Goal: Information Seeking & Learning: Learn about a topic

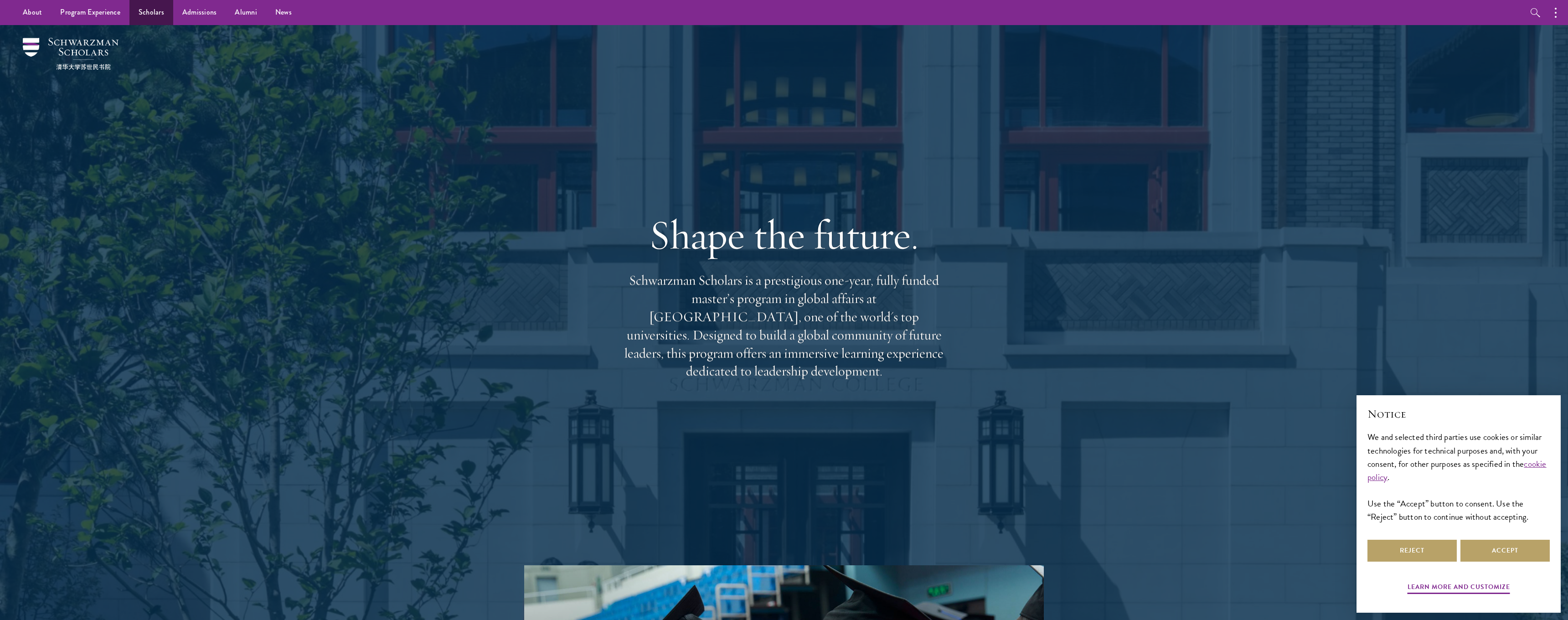
click at [140, 12] on link "Scholars" at bounding box center [152, 12] width 44 height 25
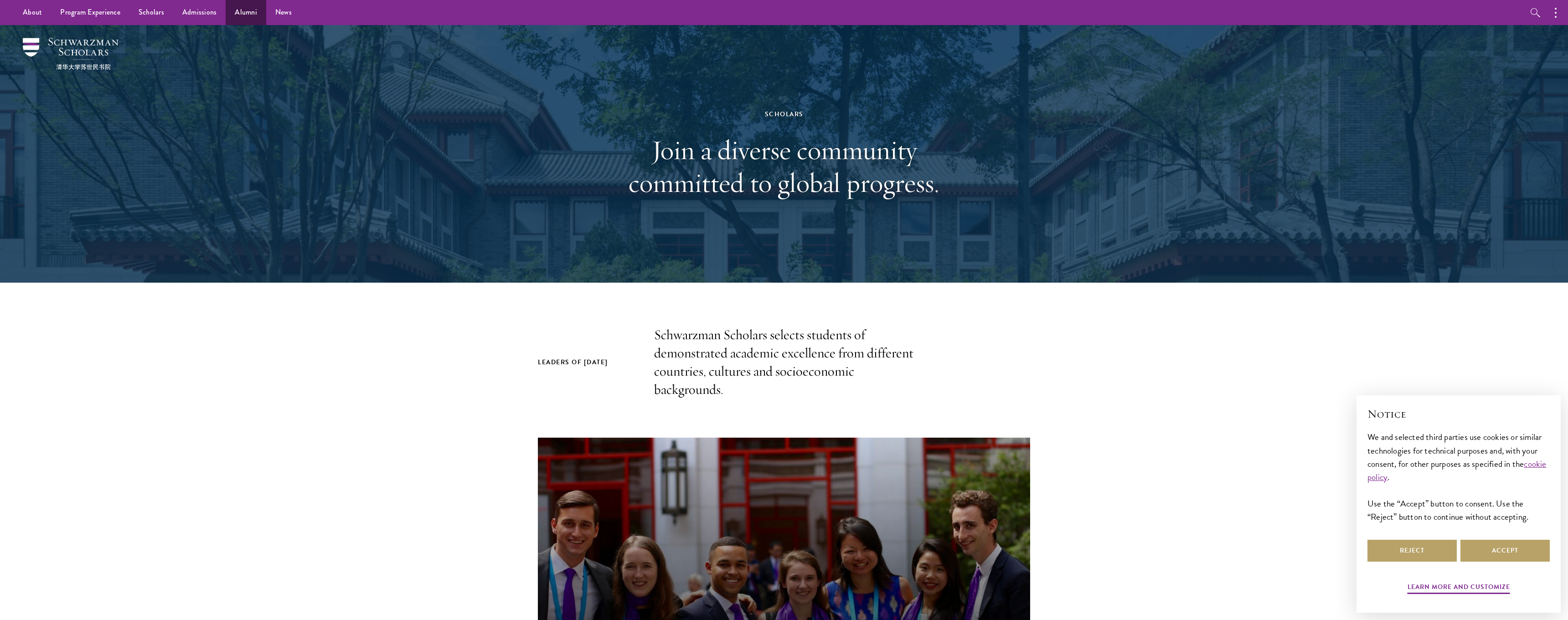
click at [248, 15] on link "Alumni" at bounding box center [246, 12] width 41 height 25
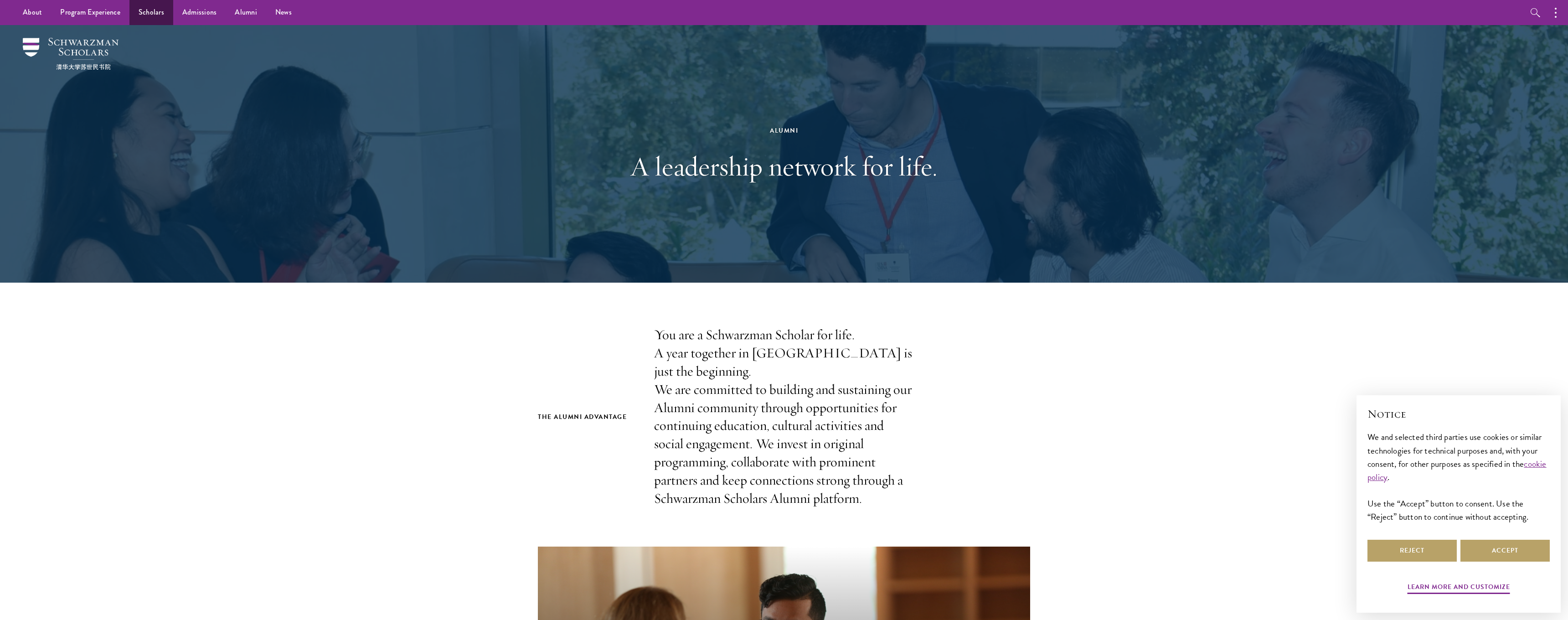
click at [146, 19] on link "Scholars" at bounding box center [152, 12] width 44 height 25
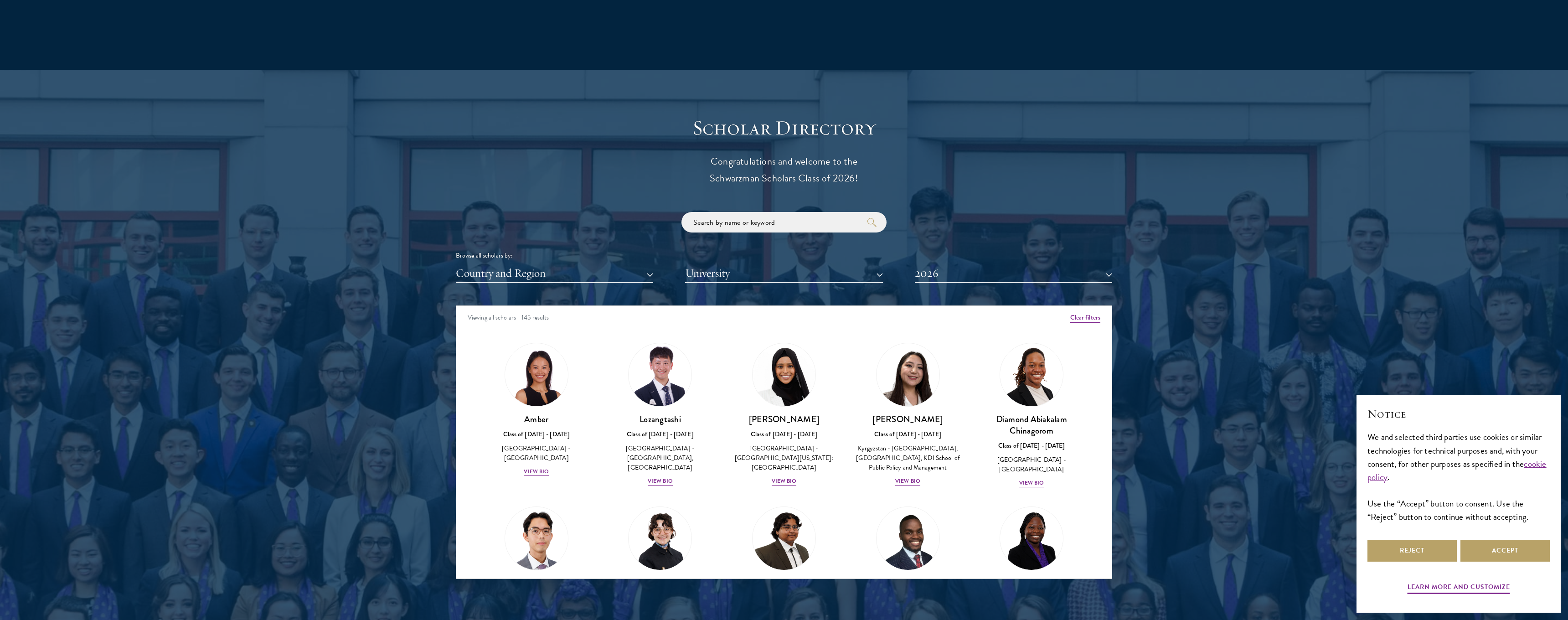
scroll to position [908, 0]
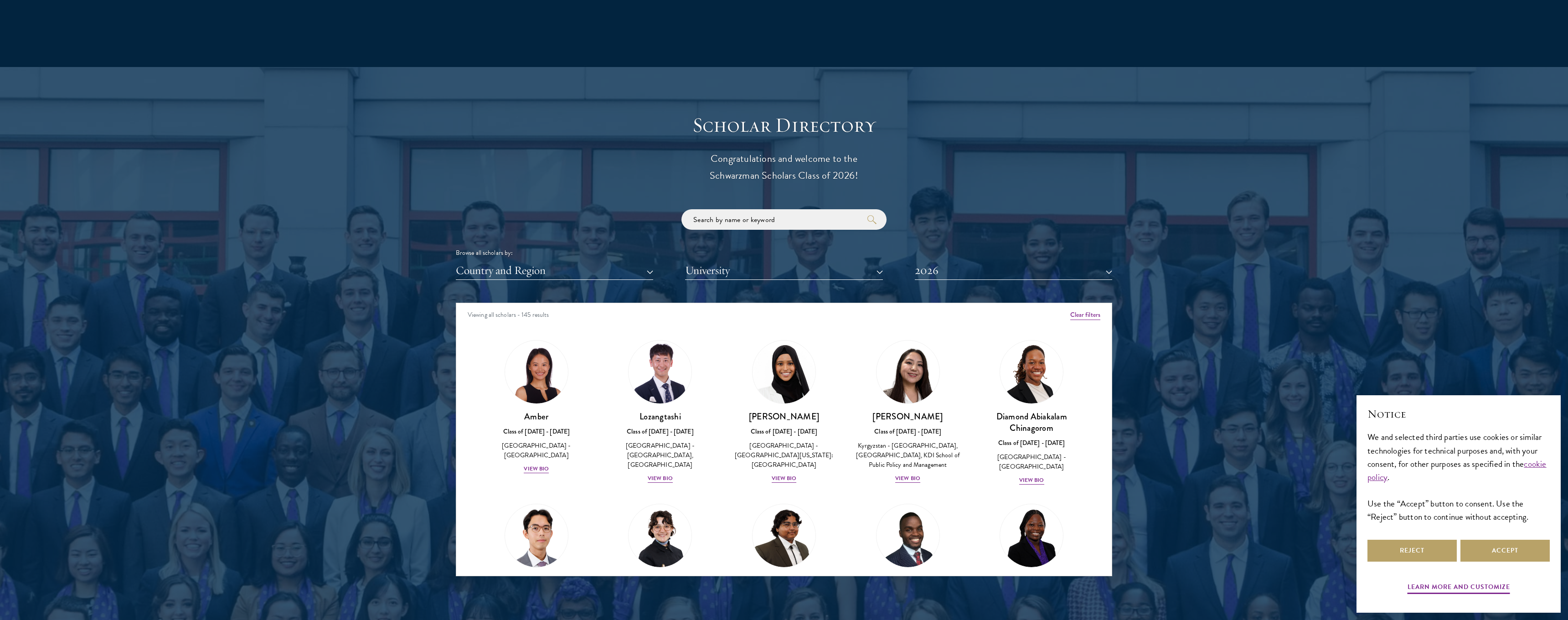
click at [961, 262] on button "2026" at bounding box center [1013, 270] width 197 height 19
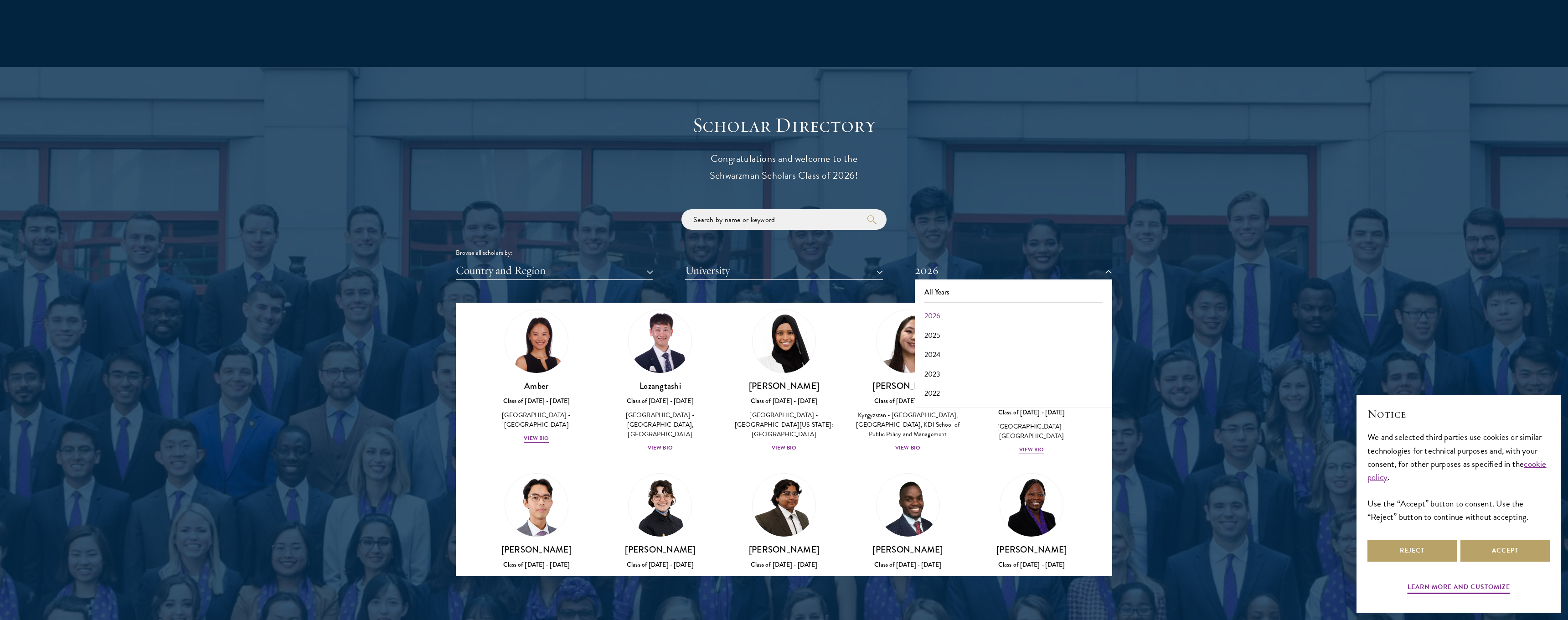
scroll to position [35, 0]
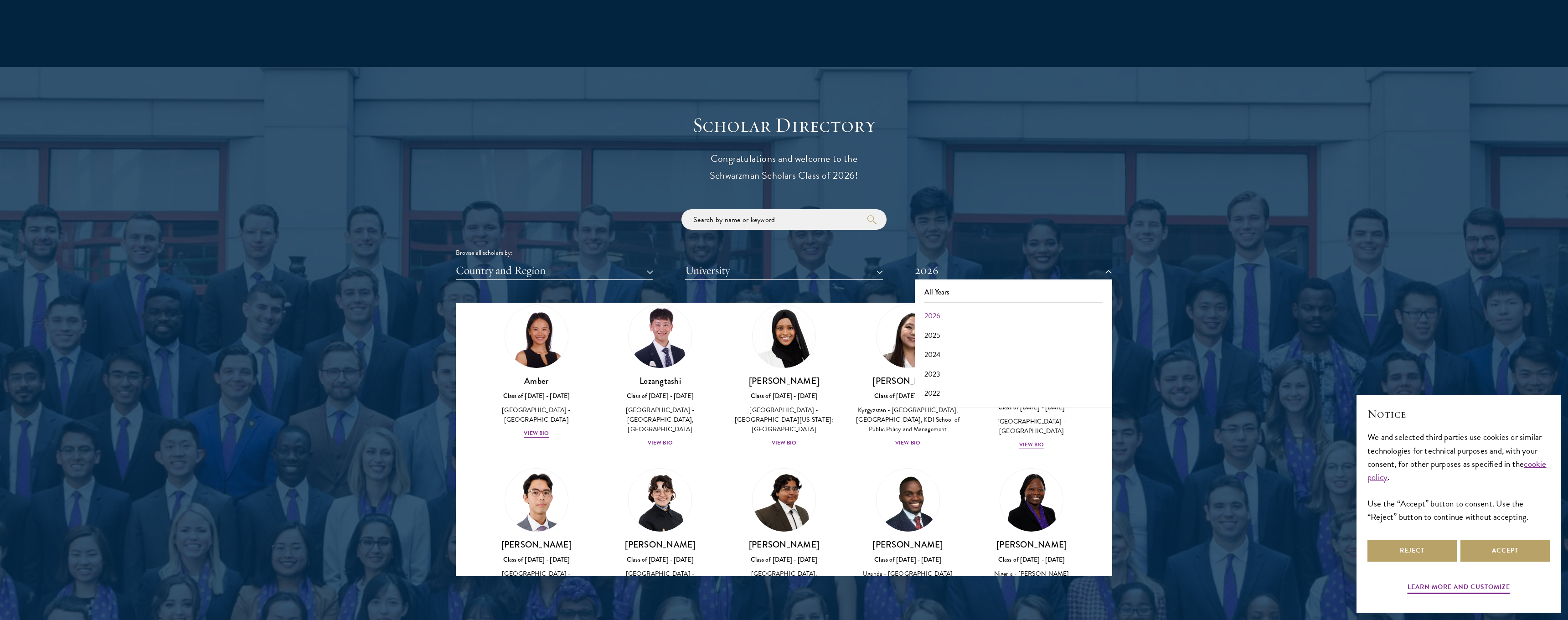
click at [850, 323] on div "Nurzada Abdivalieva Class of 2025 - 2026 Kyrgyzstan - American University of Ce…" at bounding box center [908, 376] width 124 height 162
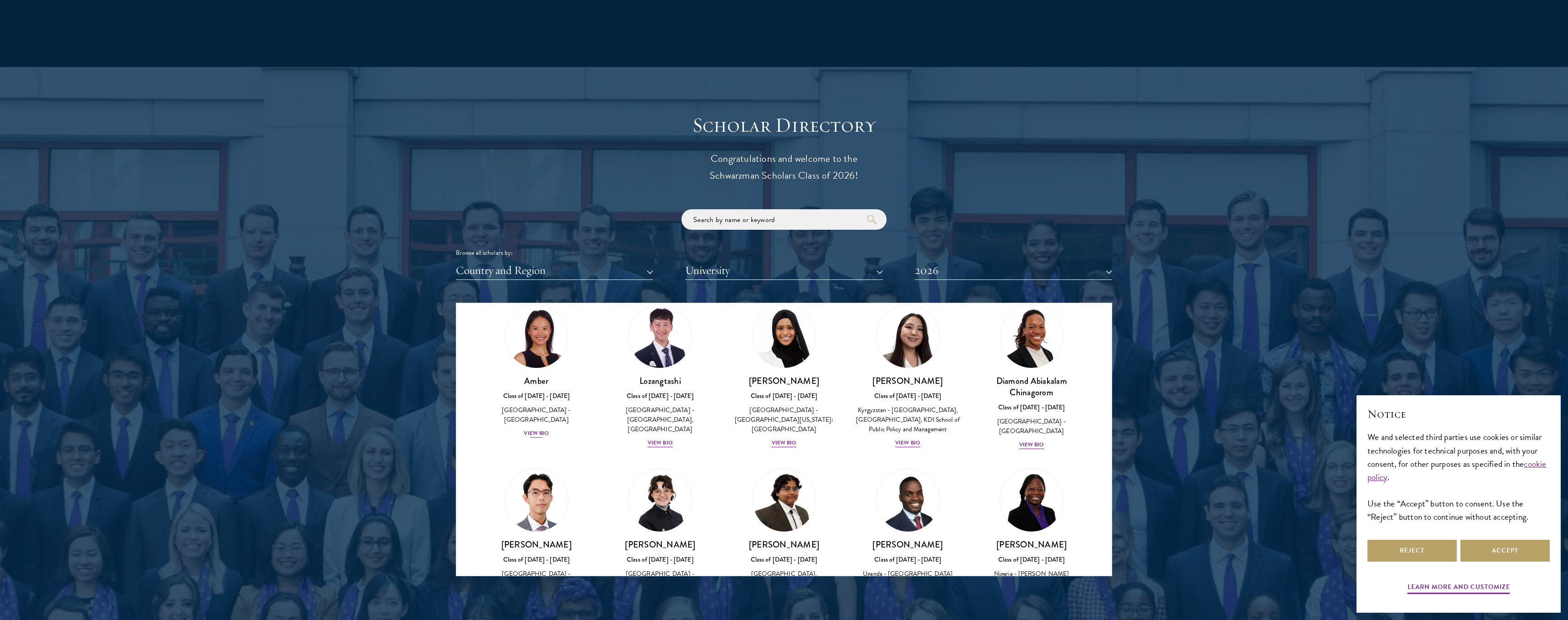
click at [539, 426] on div "Amber Class of 2025 - 2026 China - Peking University View Bio" at bounding box center [537, 407] width 106 height 63
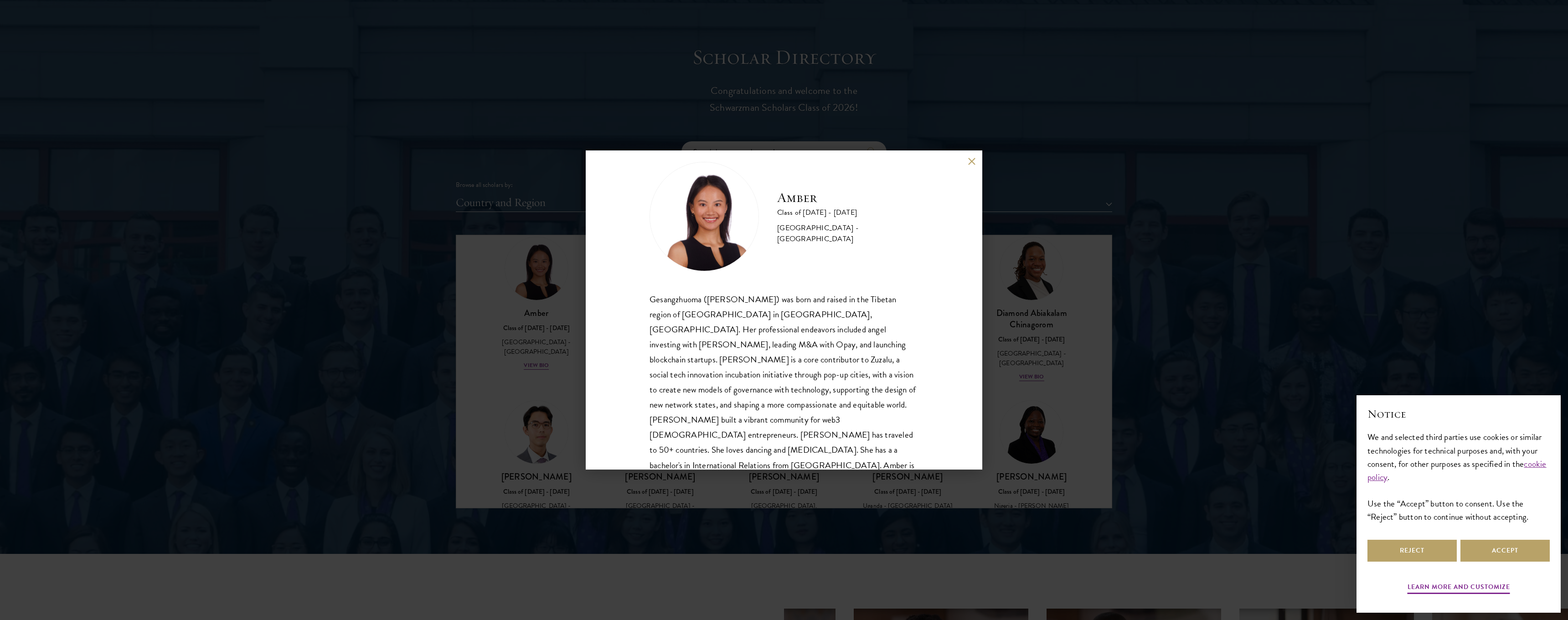
scroll to position [979, 0]
click at [969, 164] on button at bounding box center [971, 161] width 8 height 8
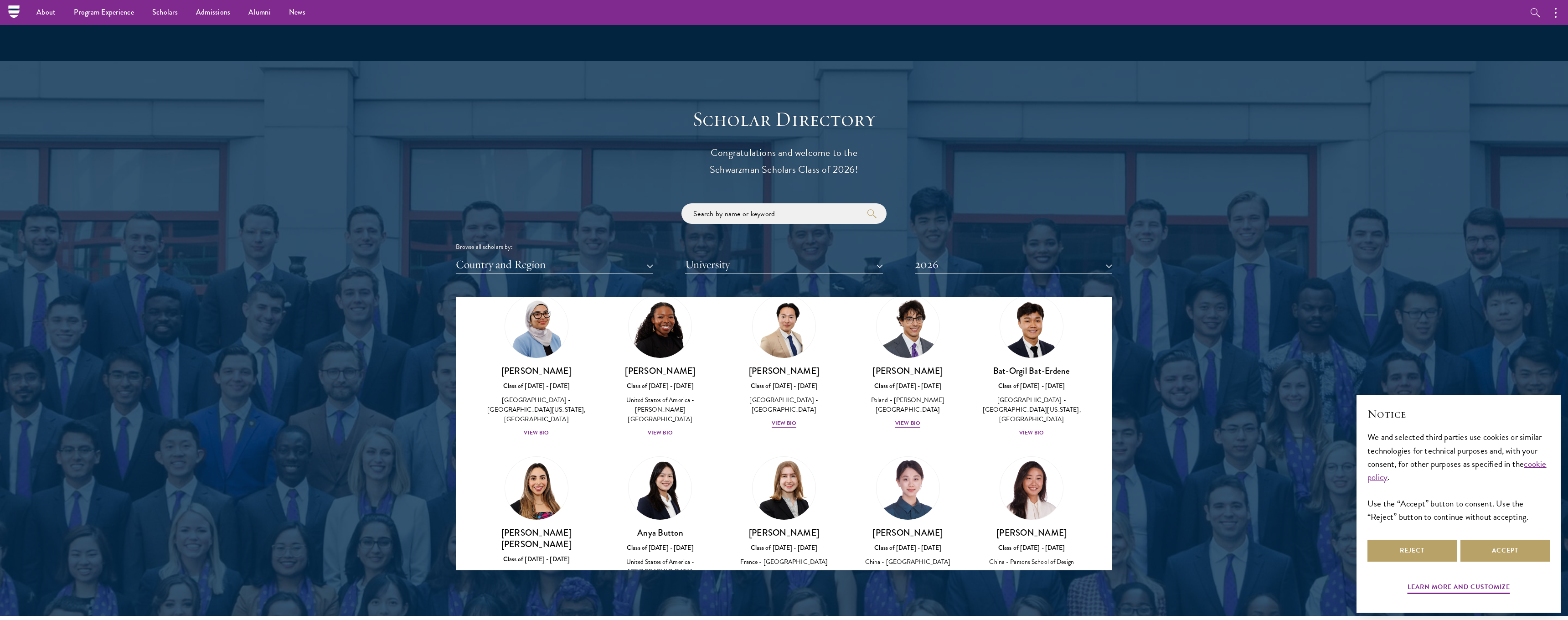
scroll to position [526, 0]
click at [777, 420] on div "View Bio" at bounding box center [784, 424] width 25 height 9
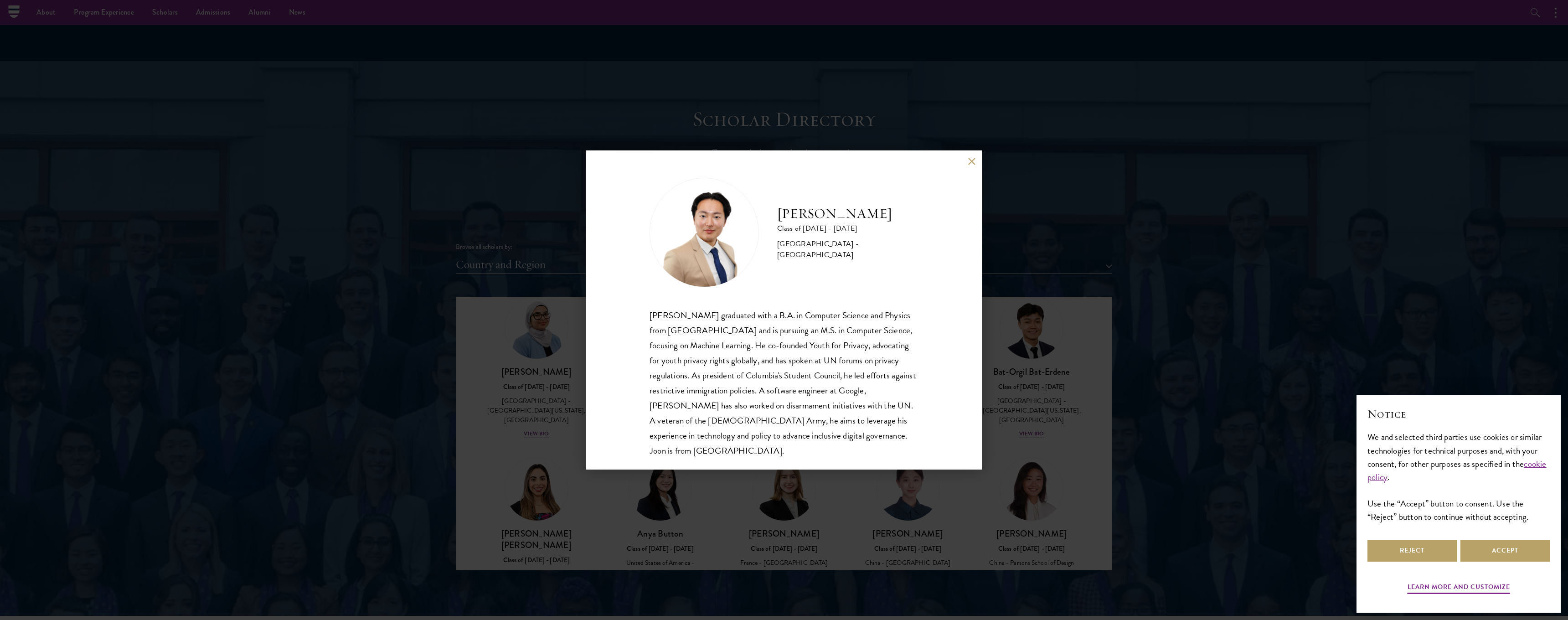
click at [975, 163] on button at bounding box center [971, 161] width 8 height 8
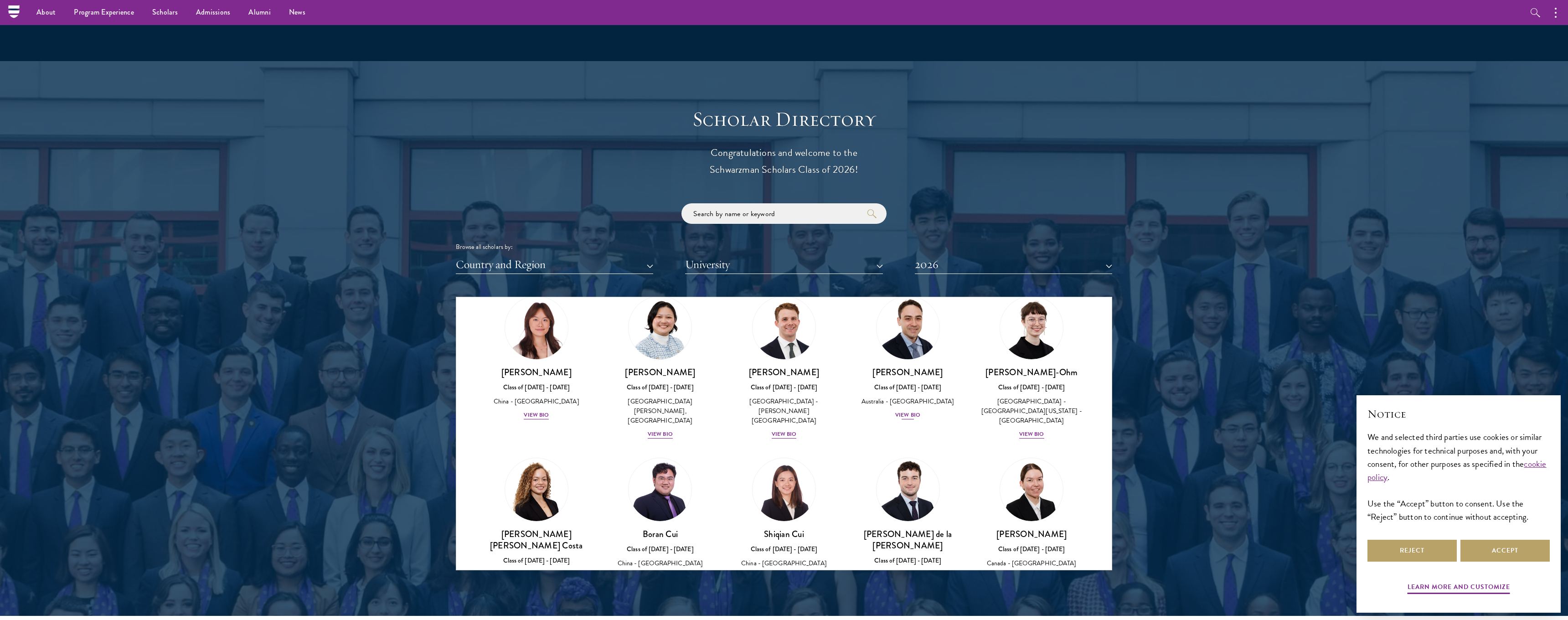
scroll to position [845, 0]
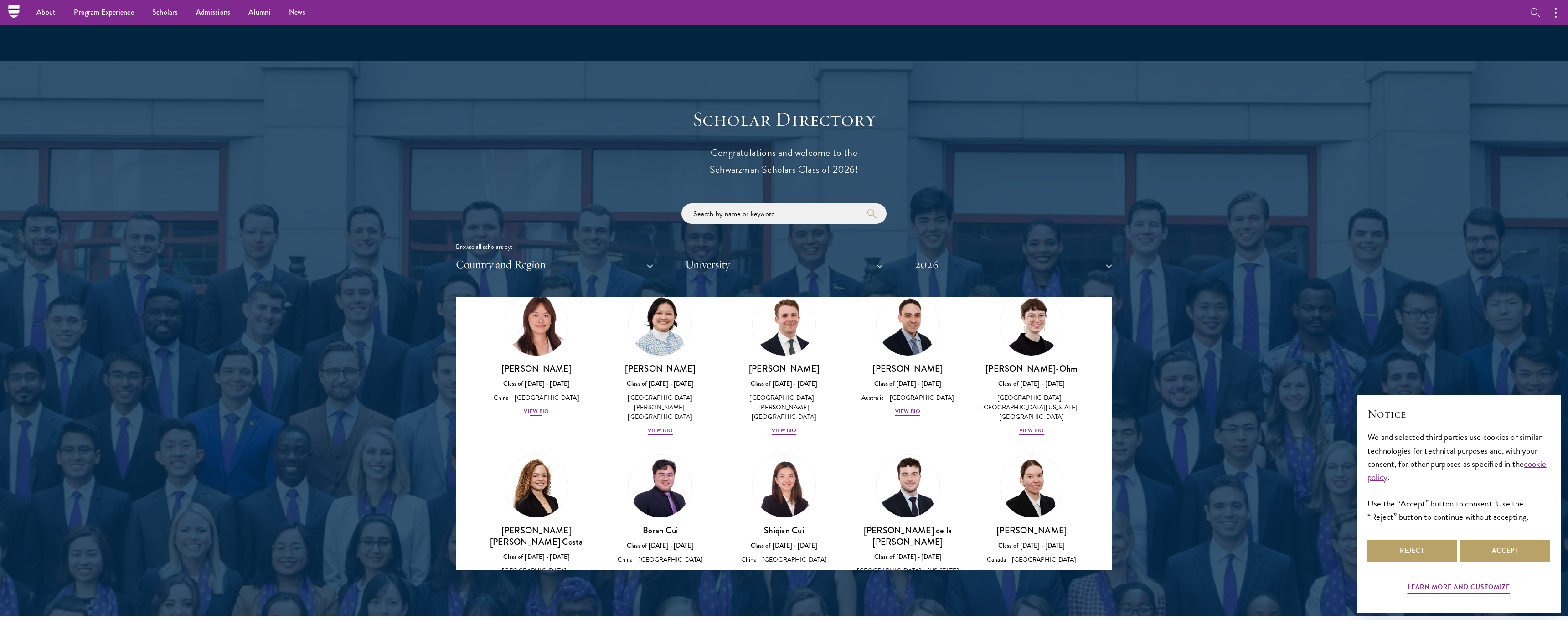
click at [537, 407] on div "View Bio" at bounding box center [536, 412] width 25 height 9
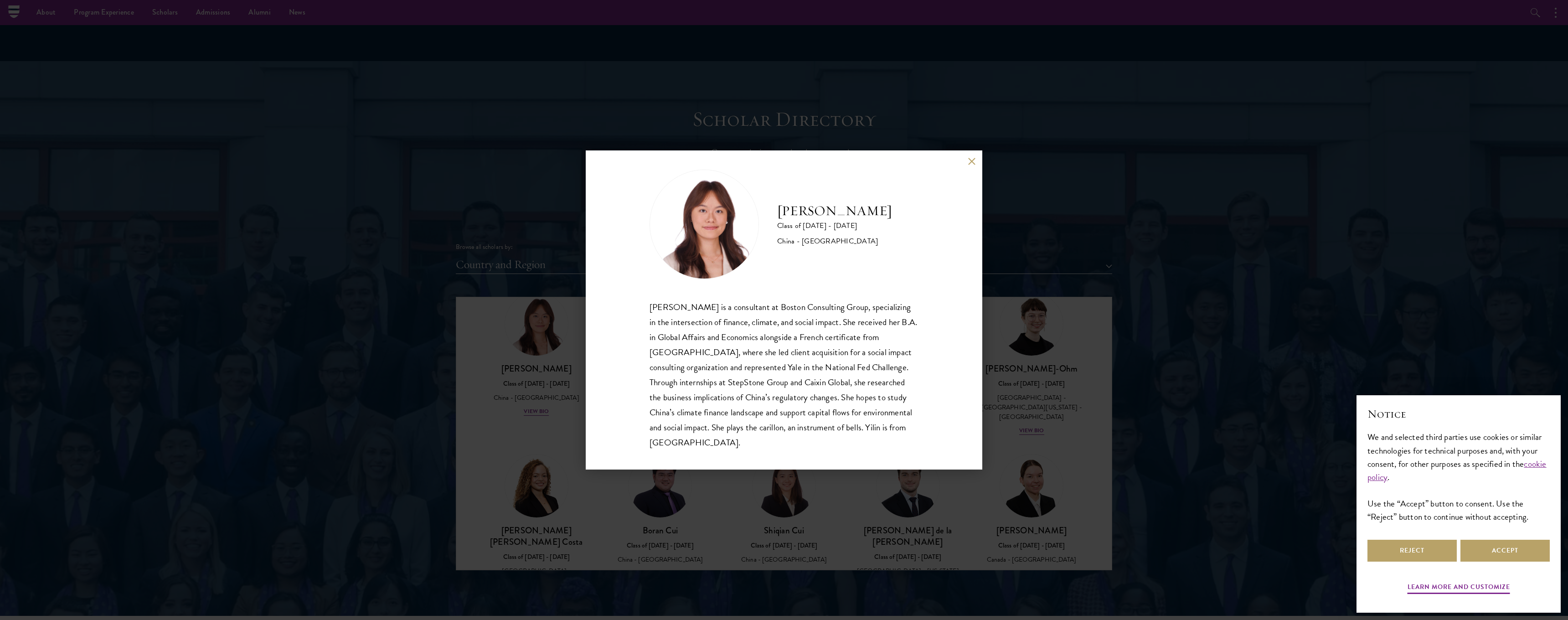
scroll to position [9, 0]
click at [970, 160] on button at bounding box center [971, 161] width 8 height 8
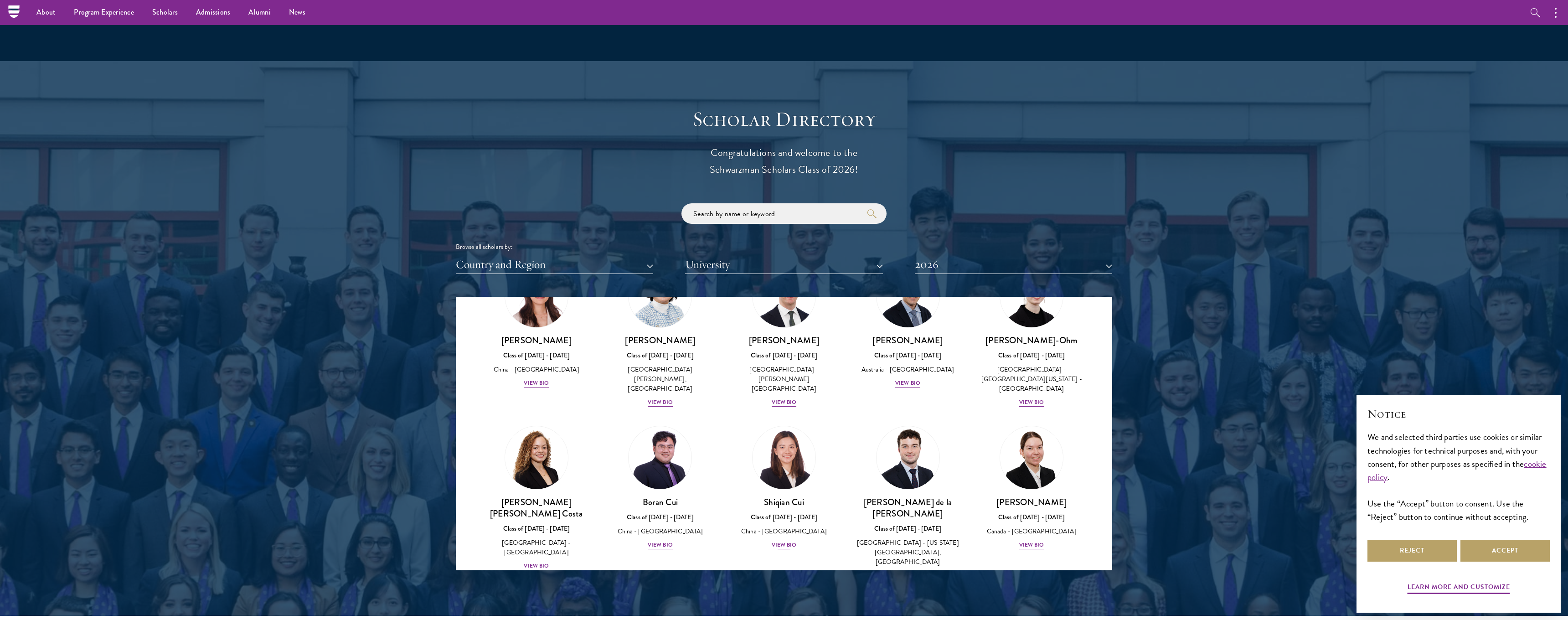
scroll to position [876, 0]
click at [778, 538] on div "View Bio" at bounding box center [784, 543] width 25 height 9
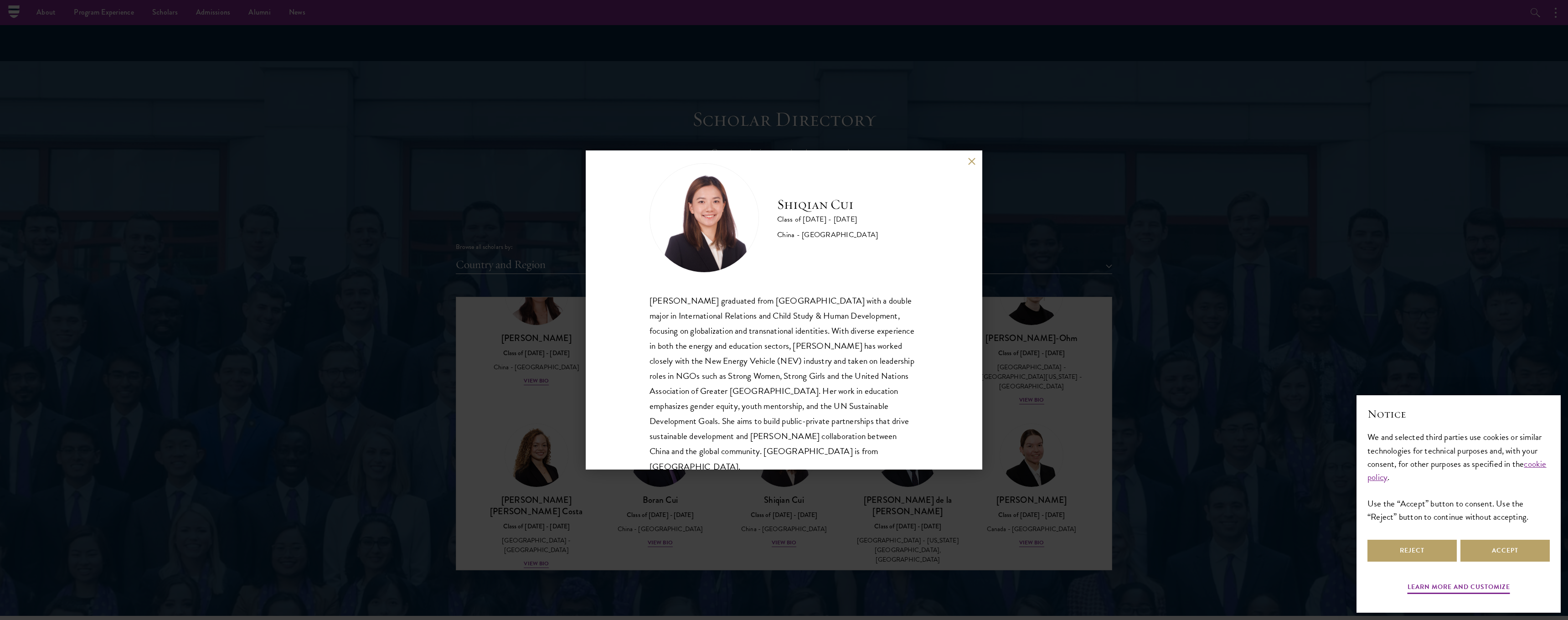
scroll to position [17, 0]
click at [974, 161] on button at bounding box center [971, 161] width 8 height 8
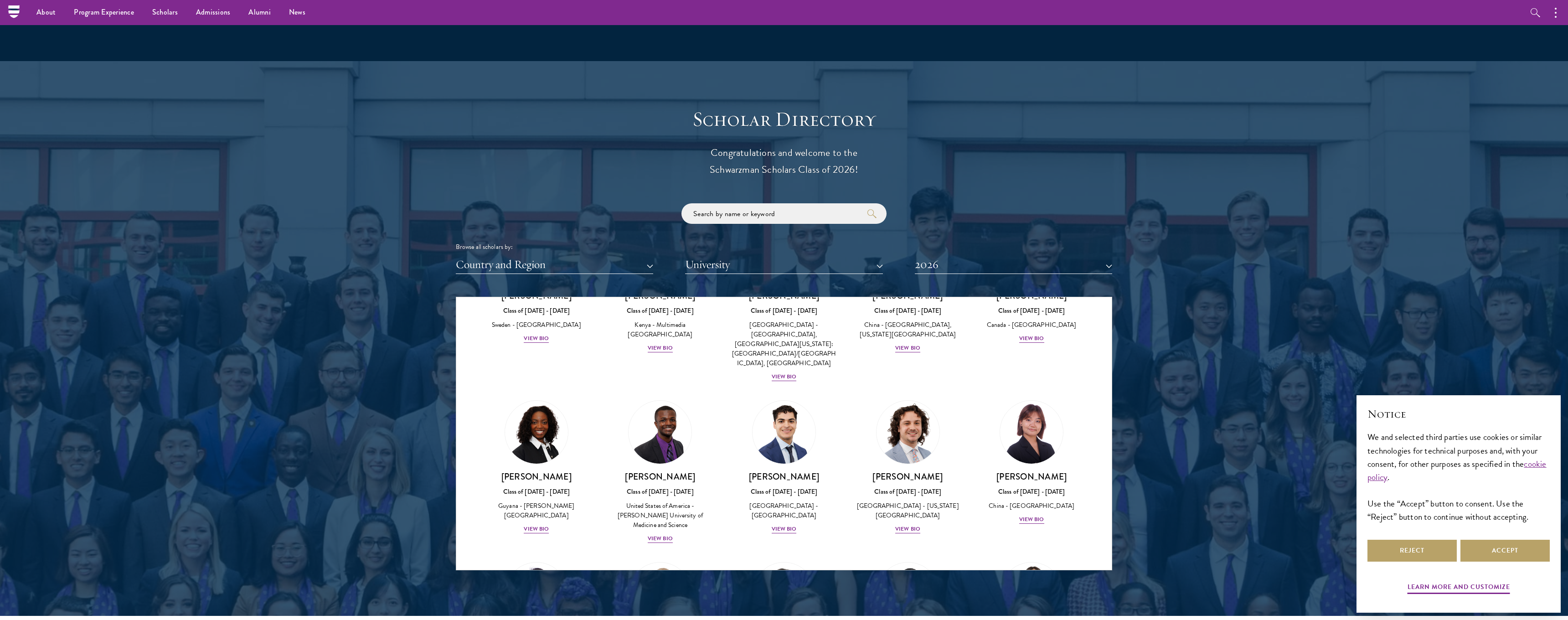
scroll to position [1428, 0]
click at [1045, 471] on div "Cynthia He Class of 2025 - 2026 China - Tsinghua University View Bio" at bounding box center [1032, 498] width 106 height 54
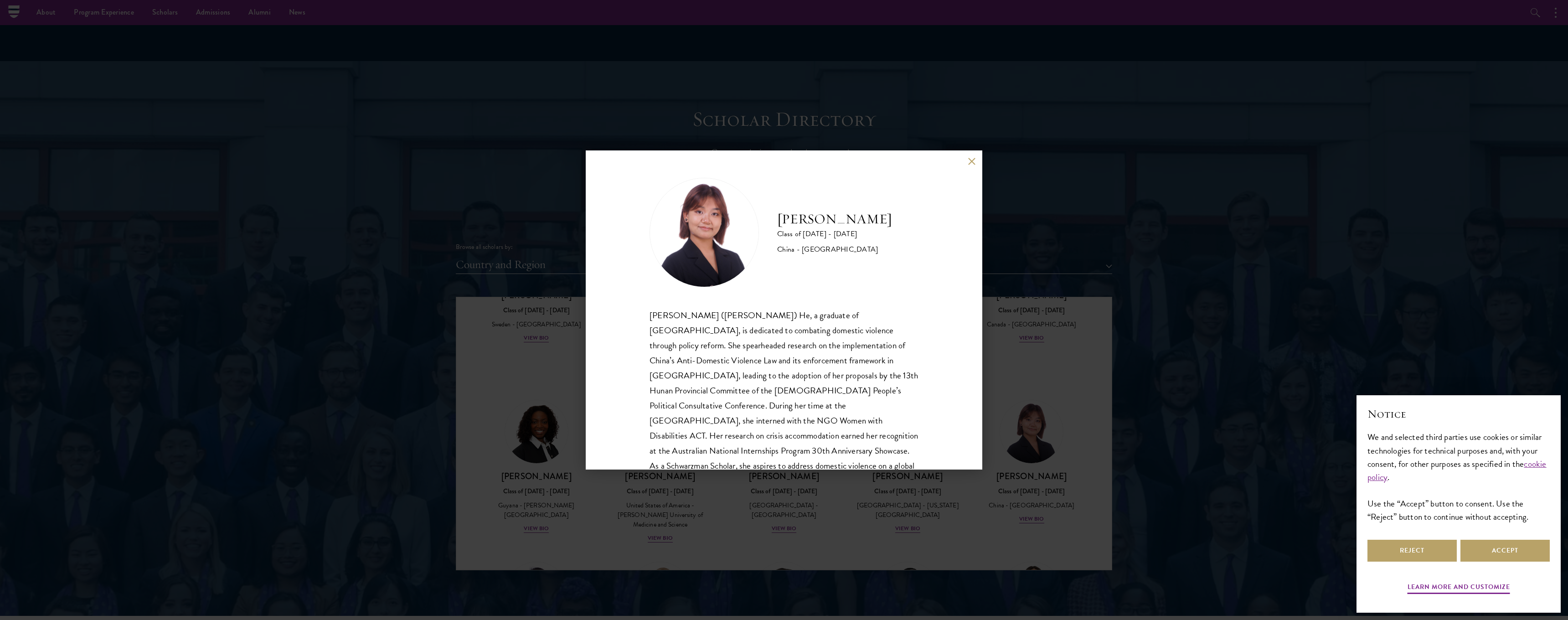
click at [968, 164] on button at bounding box center [971, 161] width 8 height 8
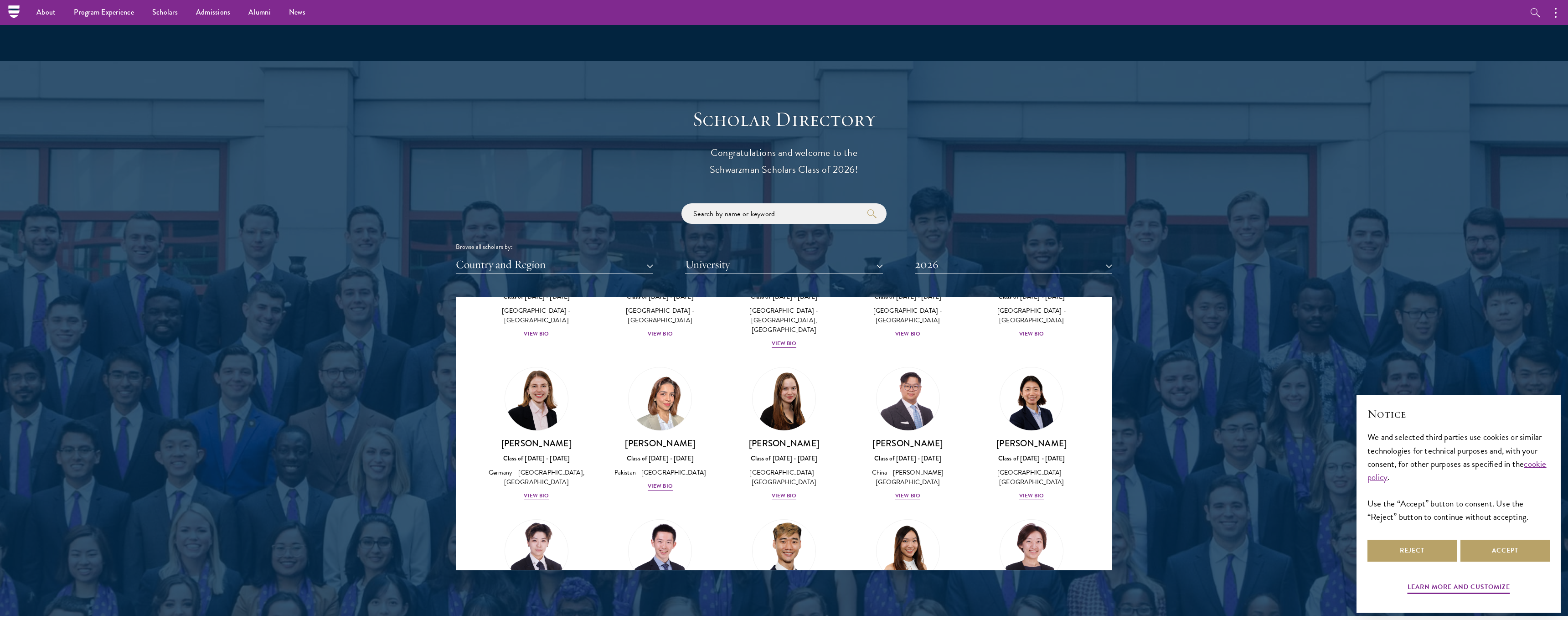
scroll to position [2127, 0]
click at [542, 590] on div "Tianxin Li Class of 2025 - 2026 China - University of California, San Diego, Co…" at bounding box center [537, 626] width 106 height 73
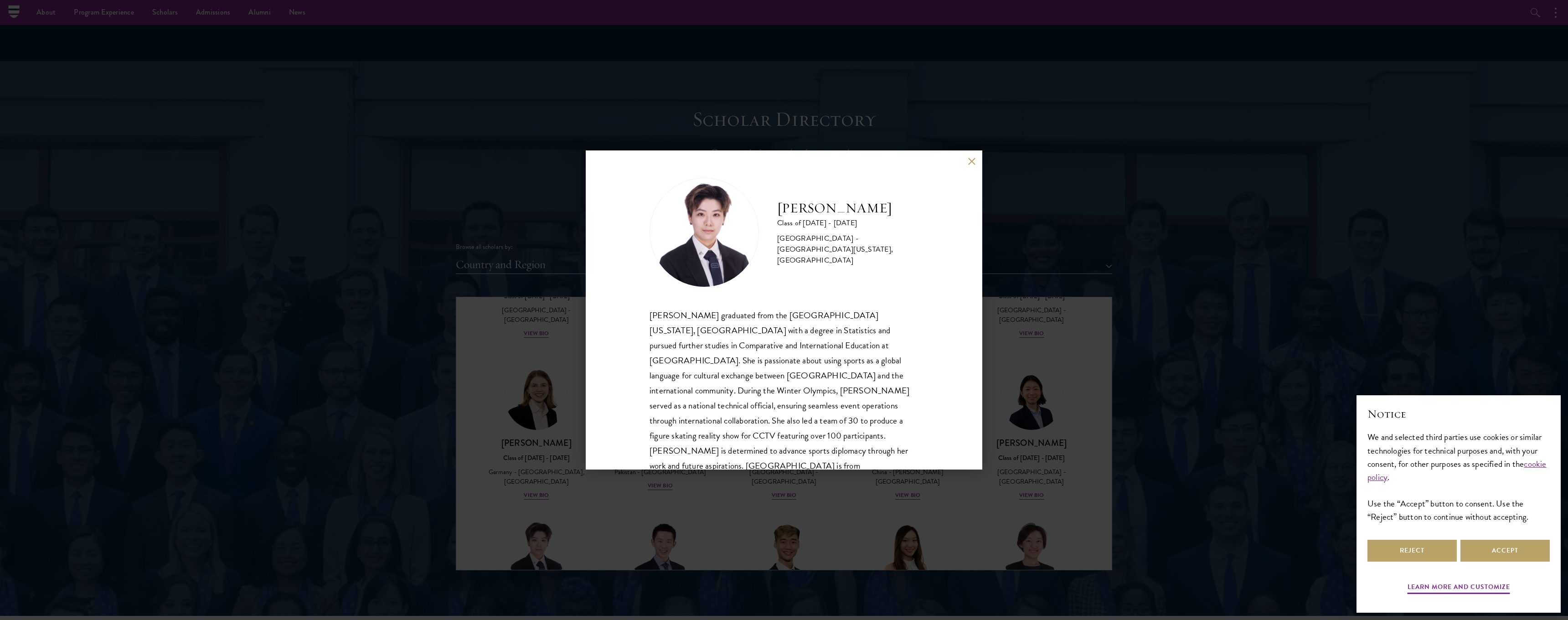
click at [968, 160] on button at bounding box center [971, 161] width 8 height 8
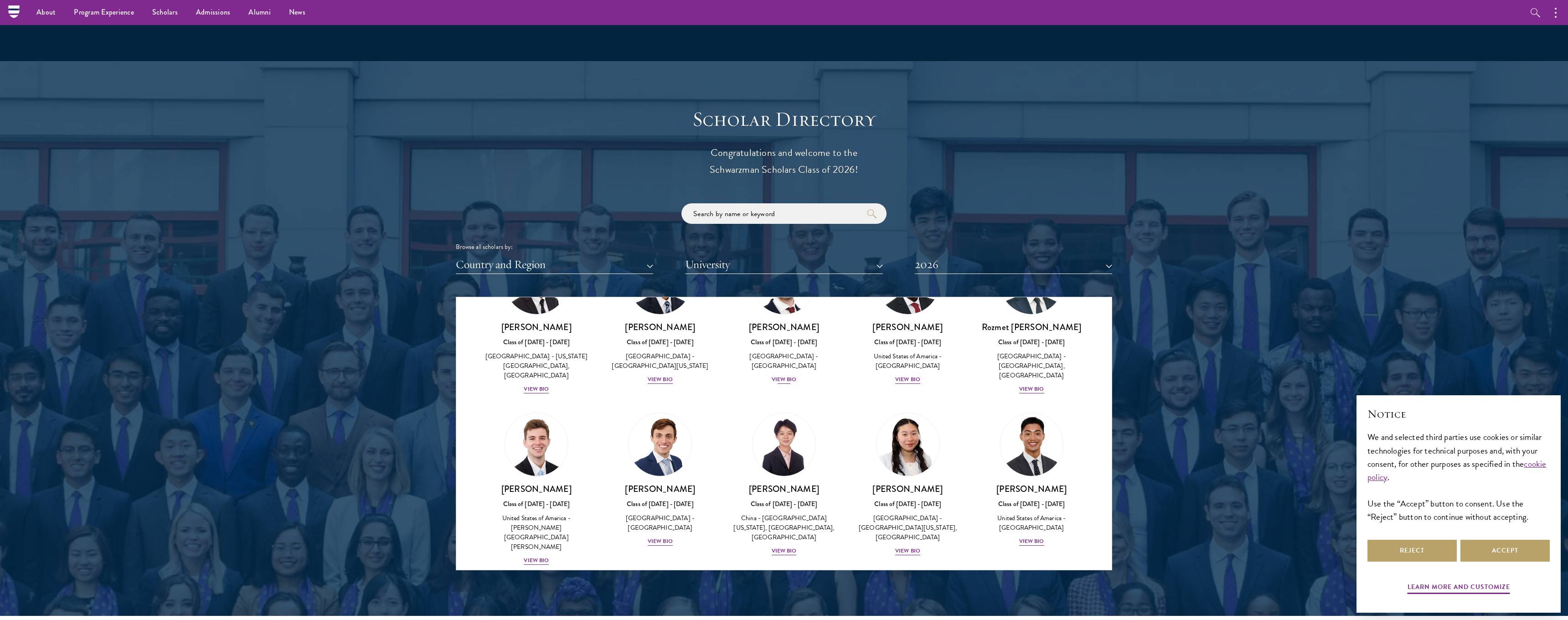
scroll to position [4093, 0]
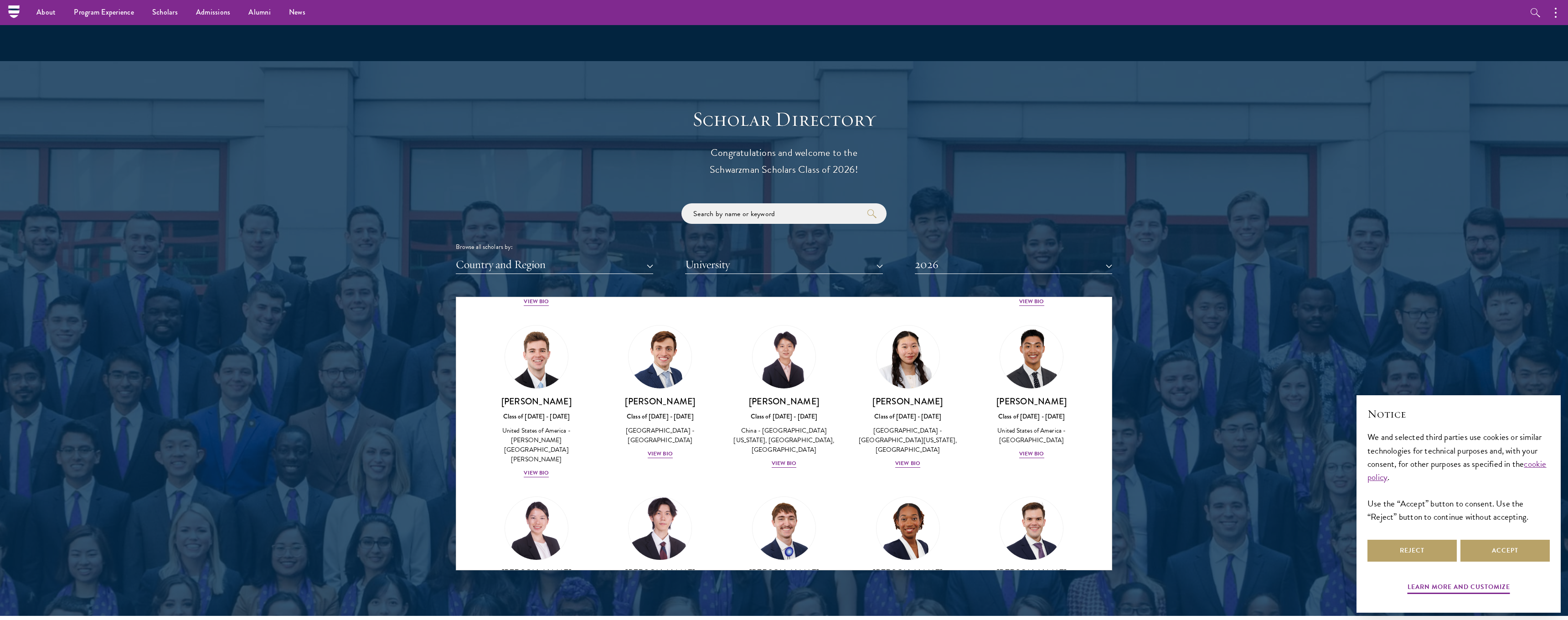
click at [653, 611] on div "View Bio" at bounding box center [660, 616] width 25 height 9
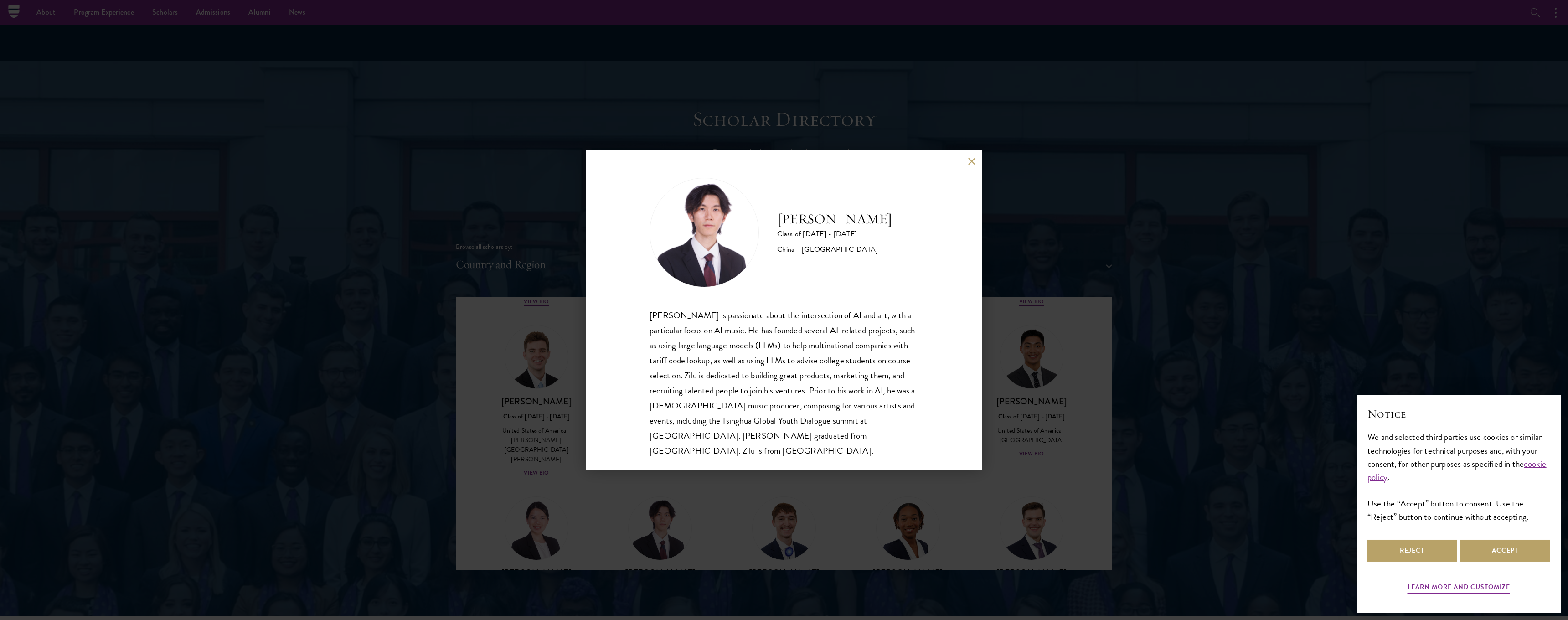
click at [971, 161] on button at bounding box center [971, 161] width 8 height 8
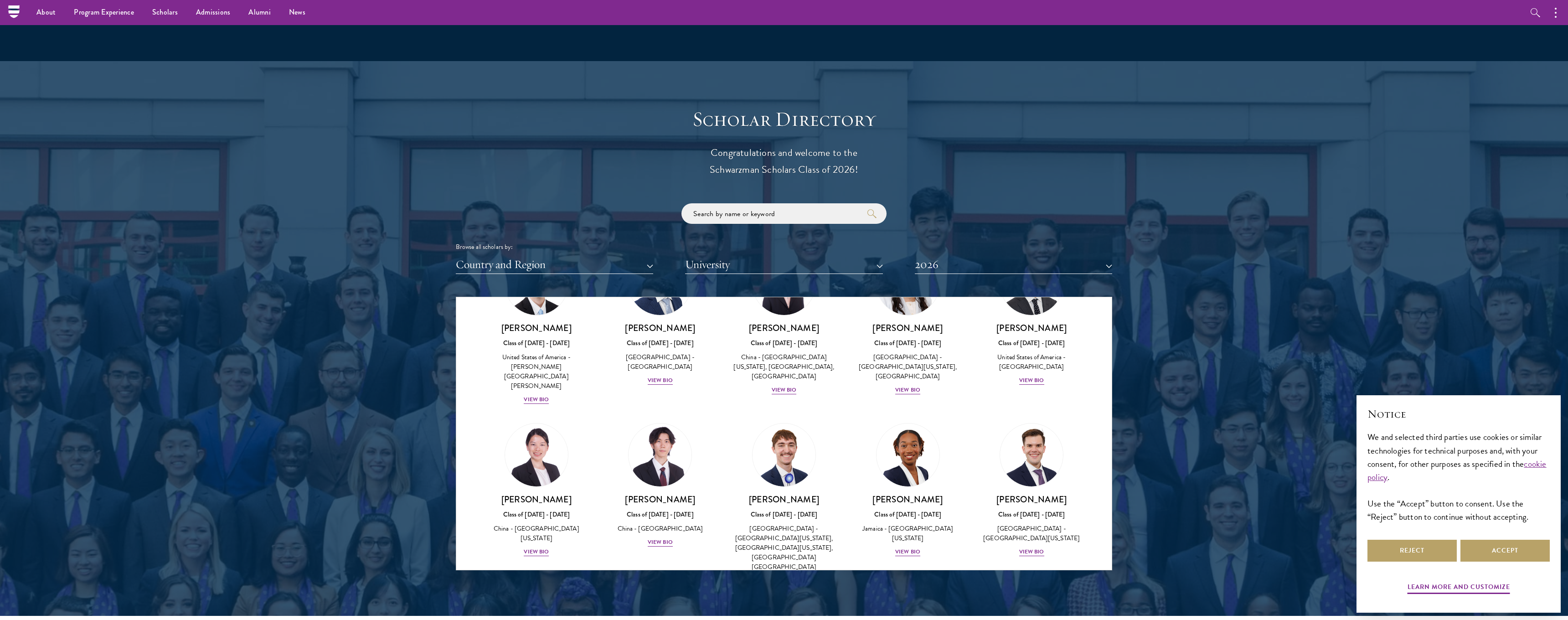
scroll to position [4171, 0]
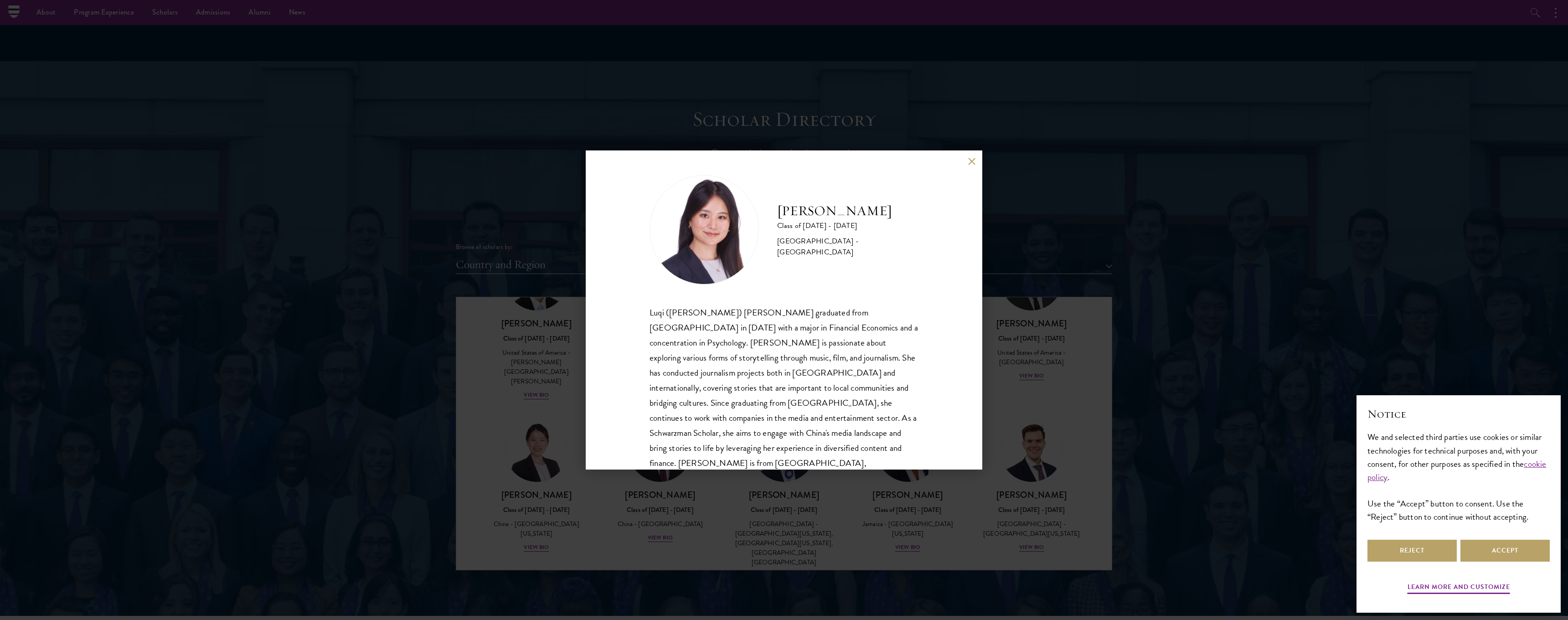
scroll to position [3, 0]
click at [971, 164] on button at bounding box center [971, 161] width 8 height 8
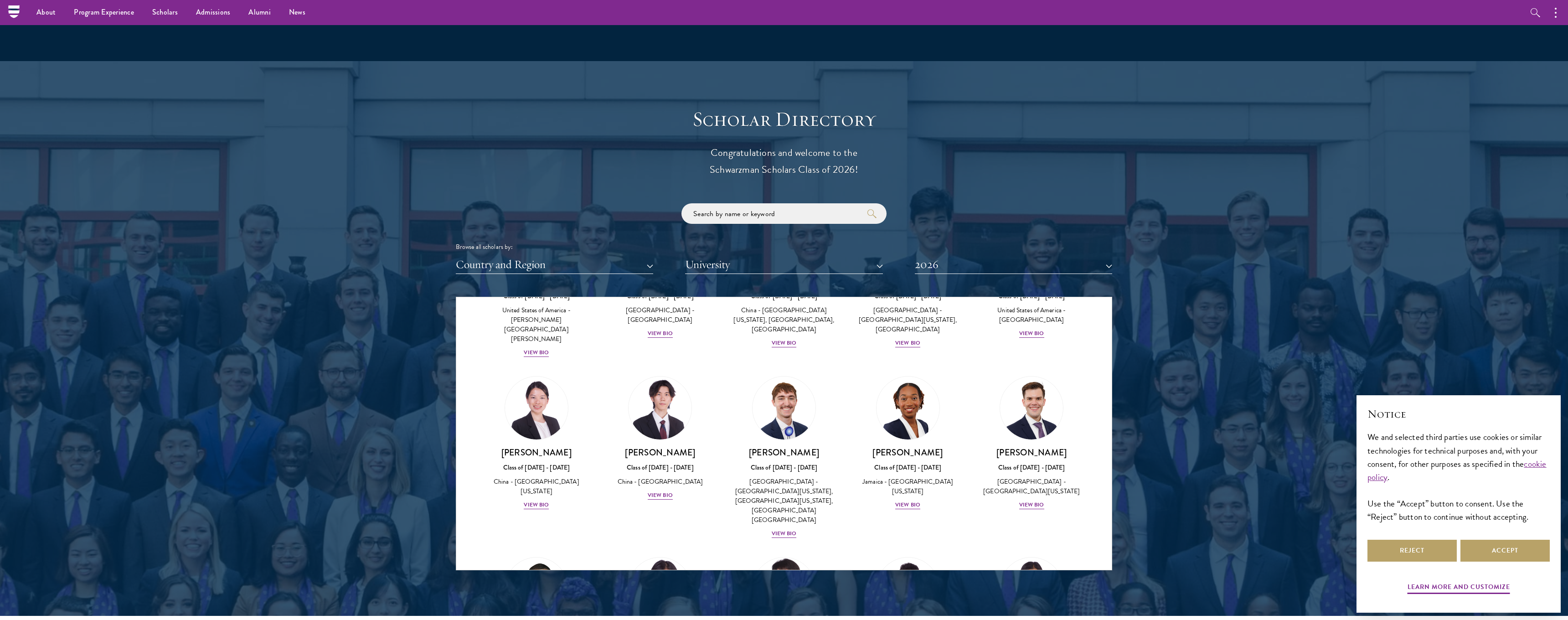
scroll to position [4215, 0]
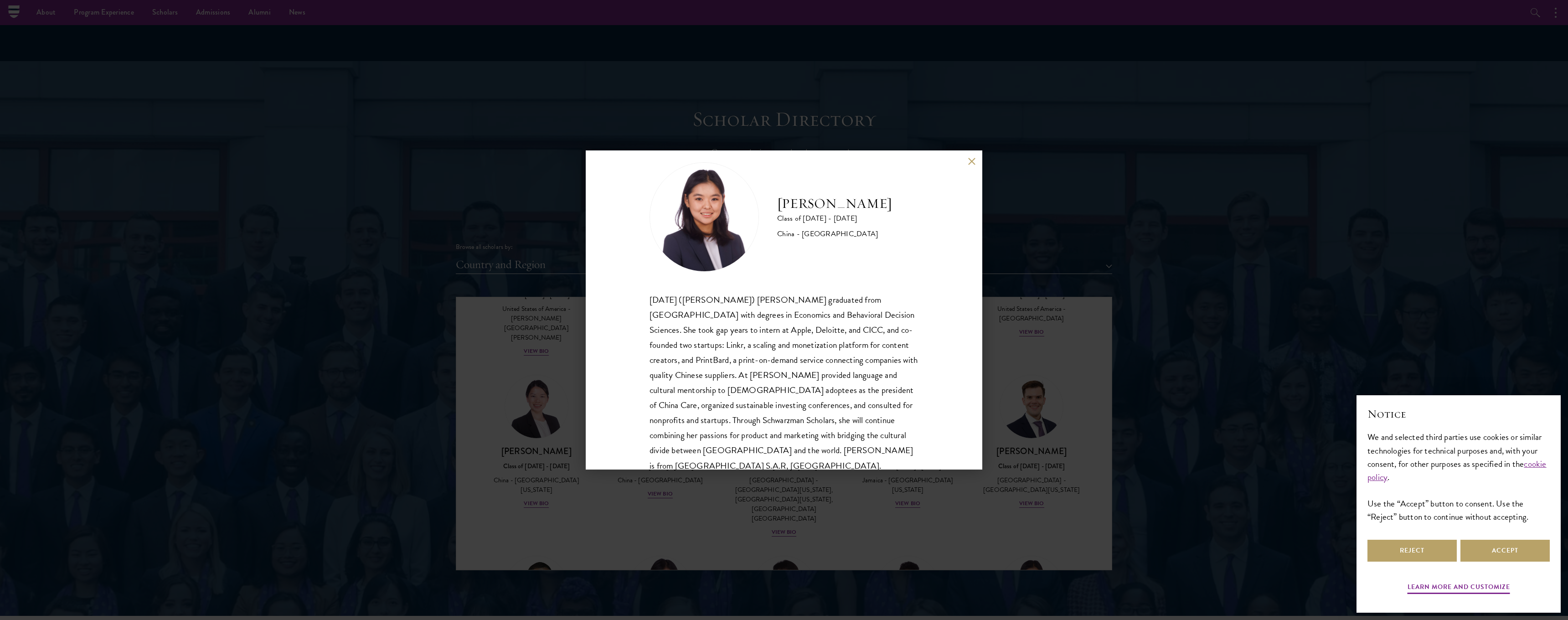
scroll to position [17, 0]
click at [968, 161] on button at bounding box center [971, 161] width 8 height 8
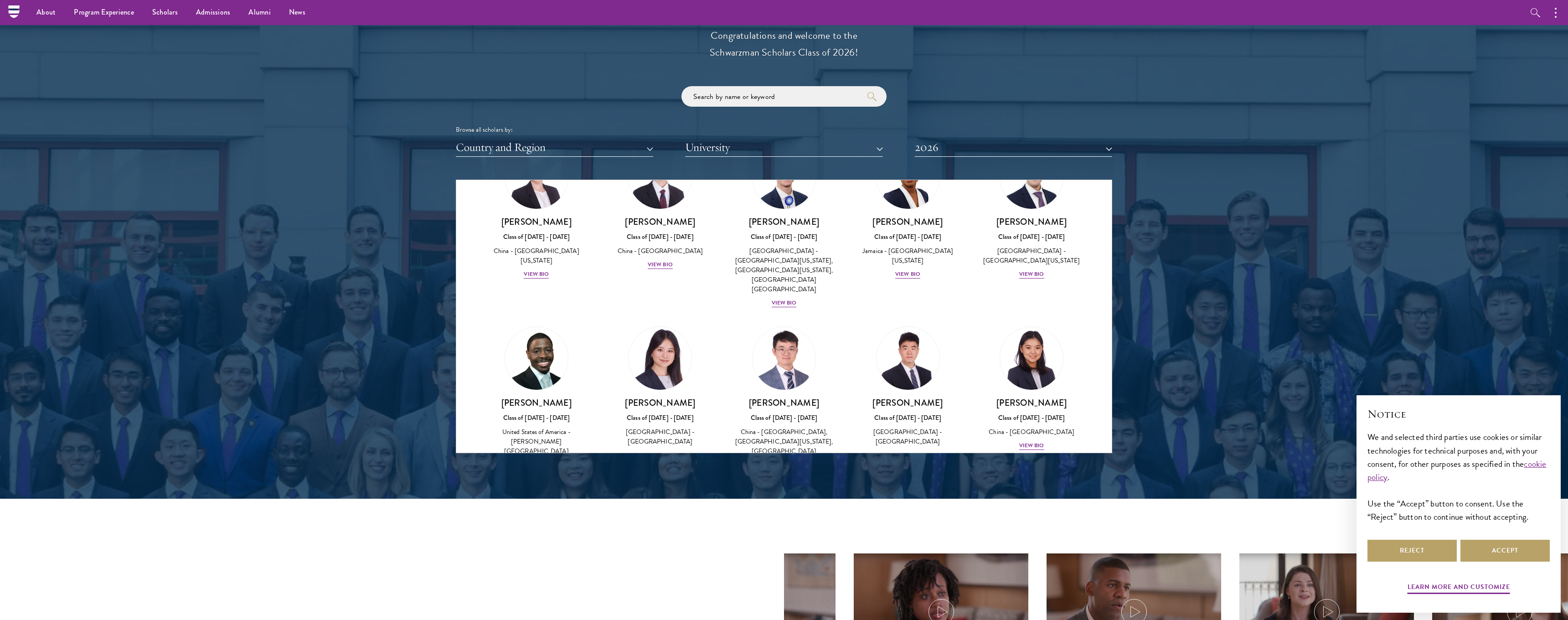
scroll to position [1024, 0]
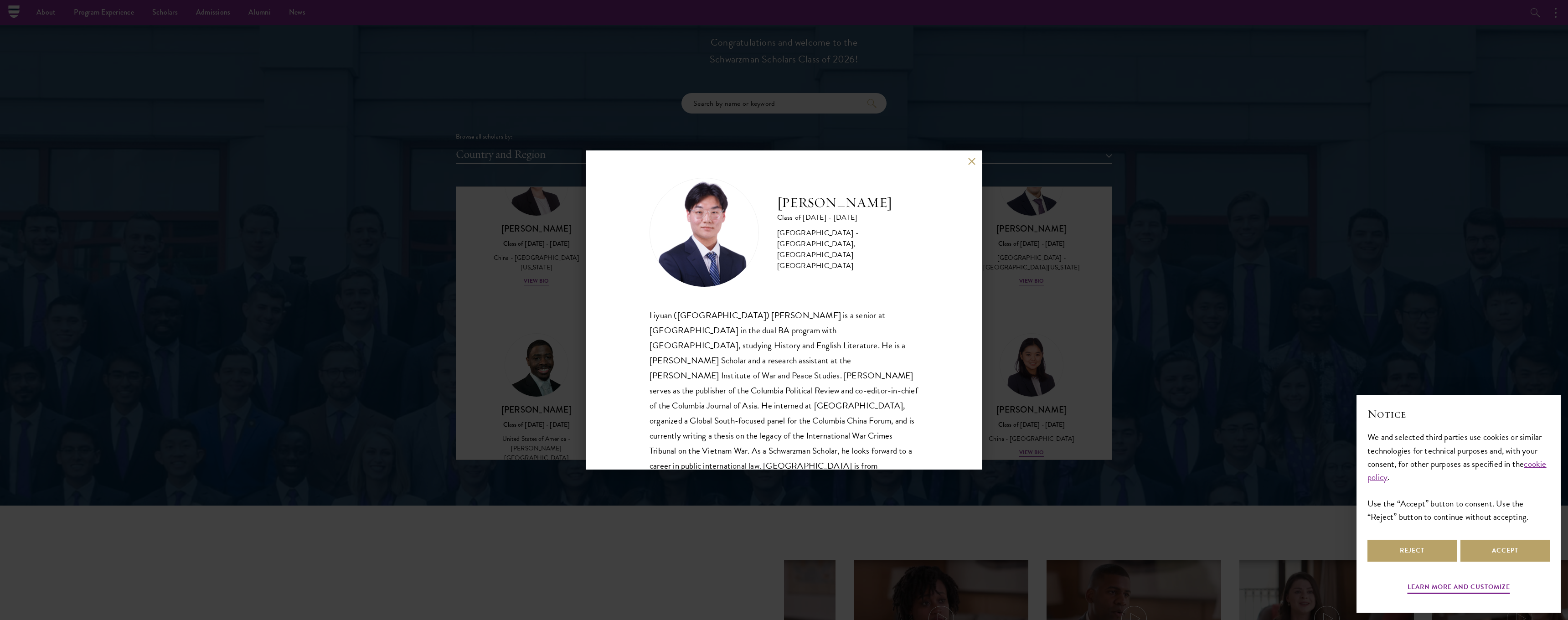
click at [971, 161] on button at bounding box center [971, 161] width 8 height 8
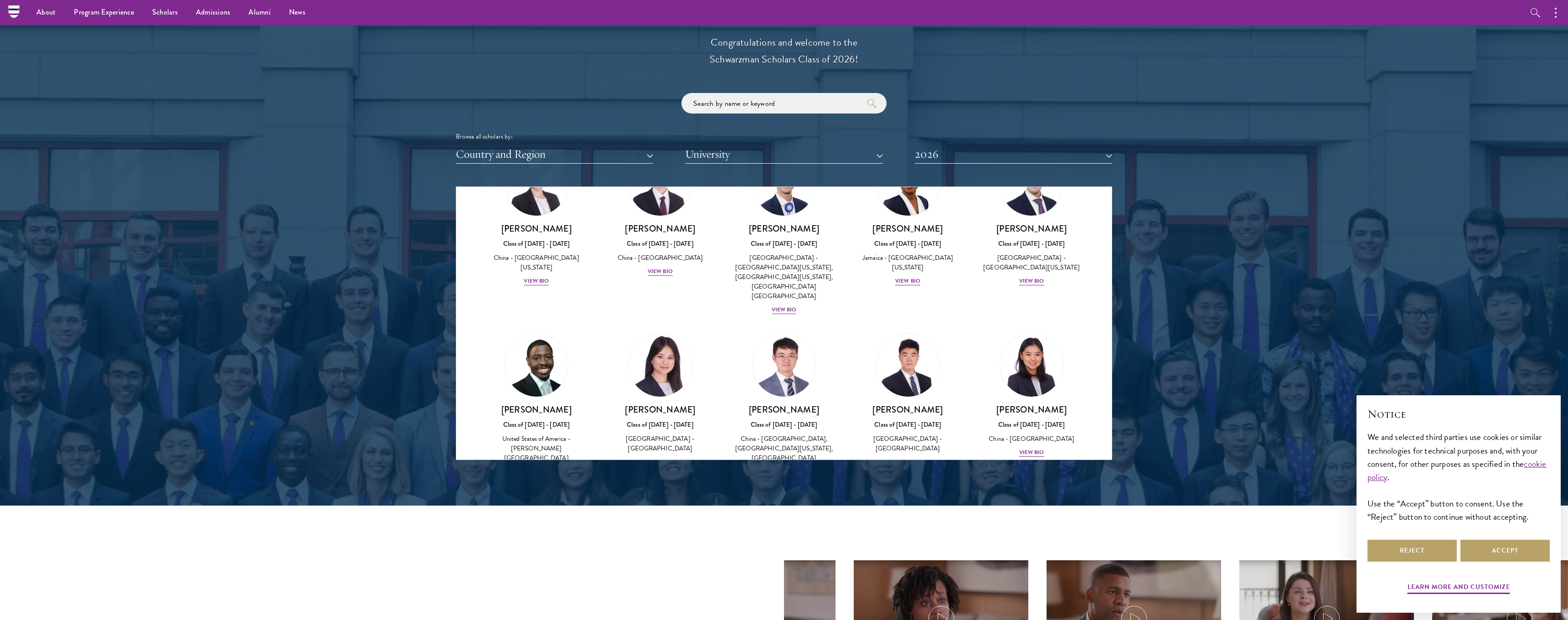
click at [534, 620] on div "View Bio" at bounding box center [536, 624] width 25 height 9
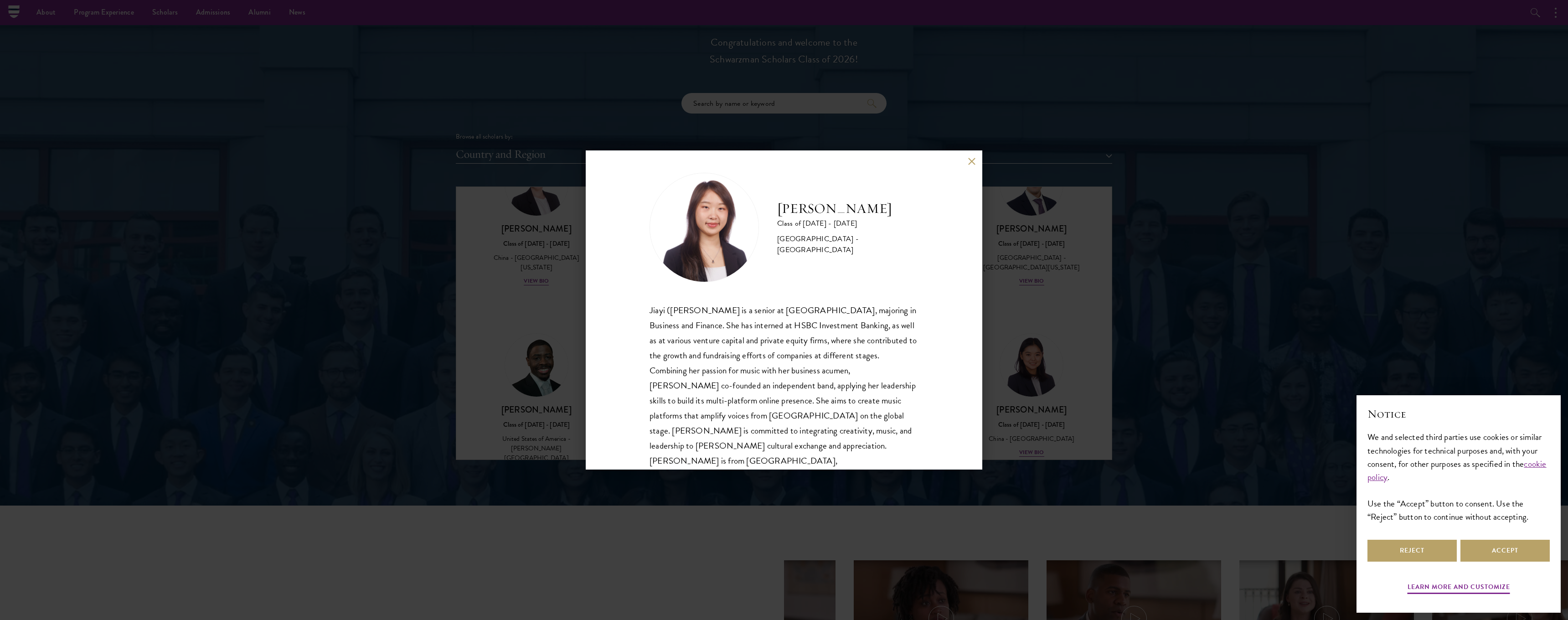
scroll to position [6, 0]
click at [972, 160] on button at bounding box center [971, 161] width 8 height 8
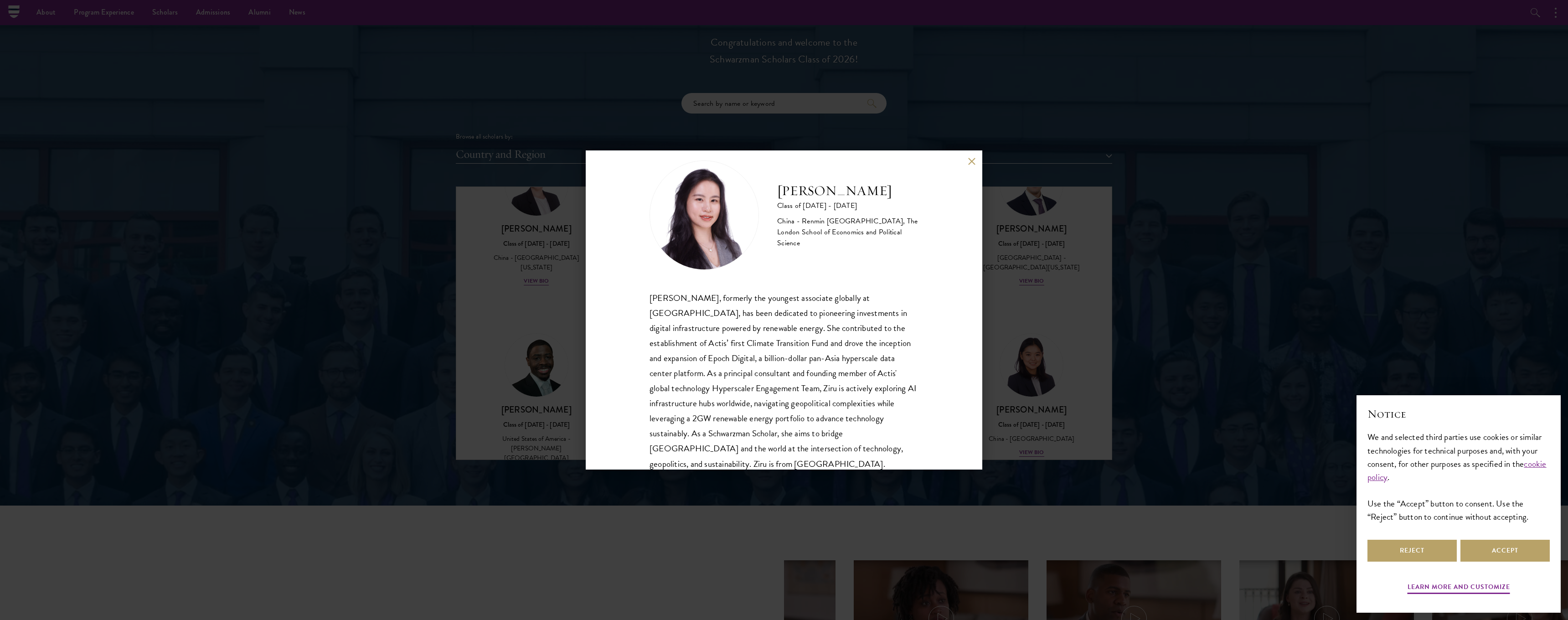
scroll to position [18, 0]
click at [970, 161] on button at bounding box center [971, 161] width 8 height 8
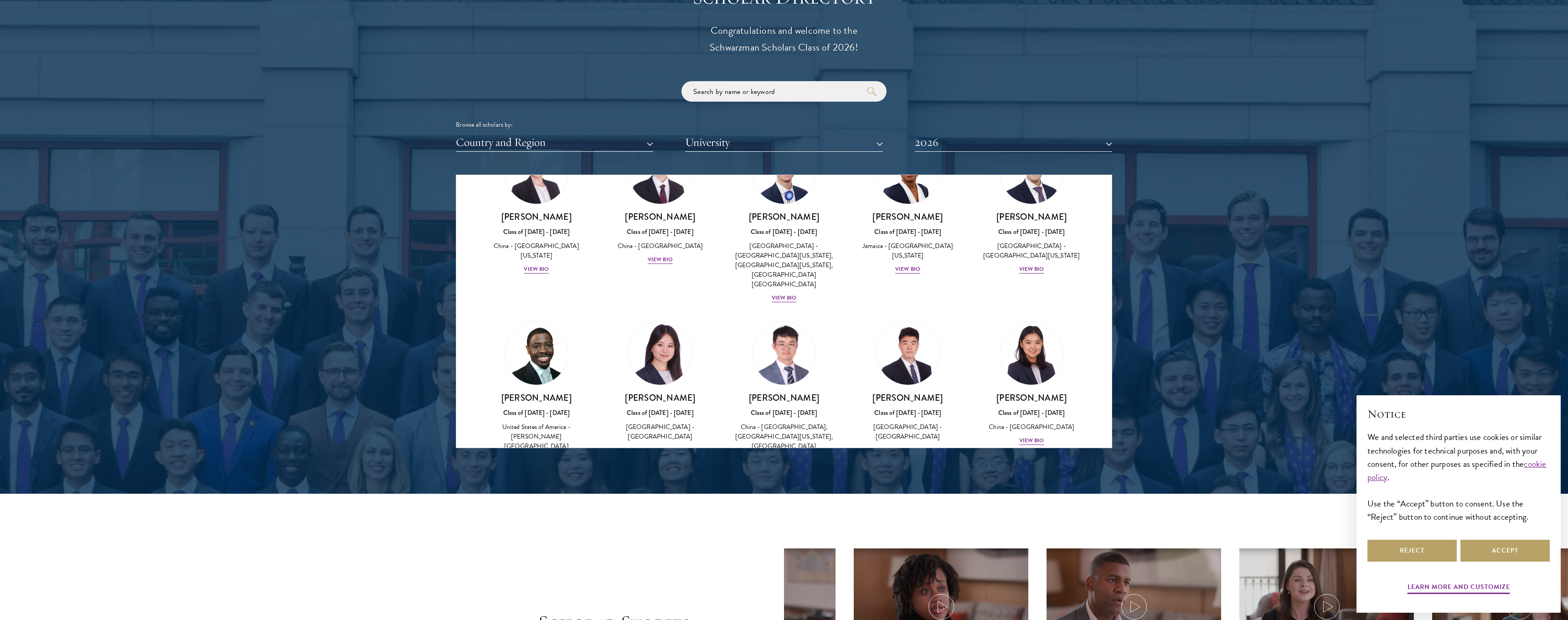
scroll to position [1037, 0]
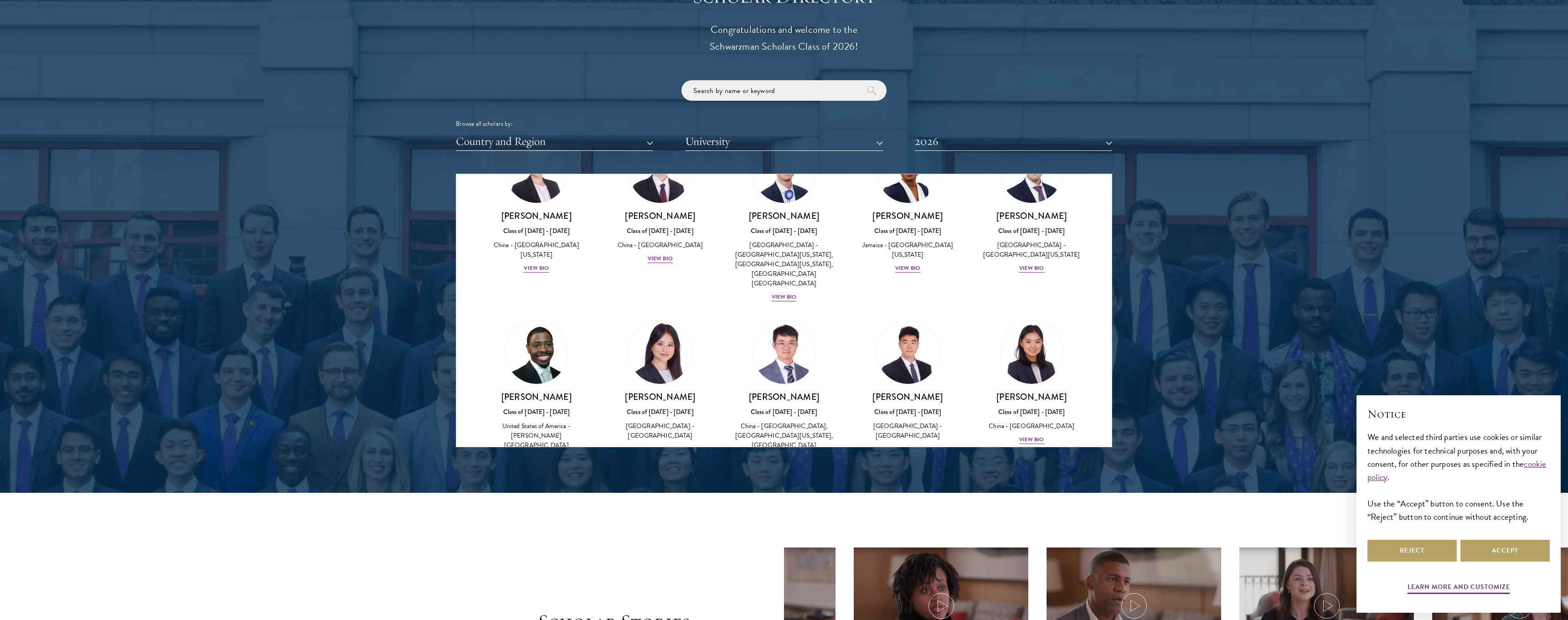
click at [662, 583] on div "United States of America - Princeton University" at bounding box center [660, 593] width 106 height 19
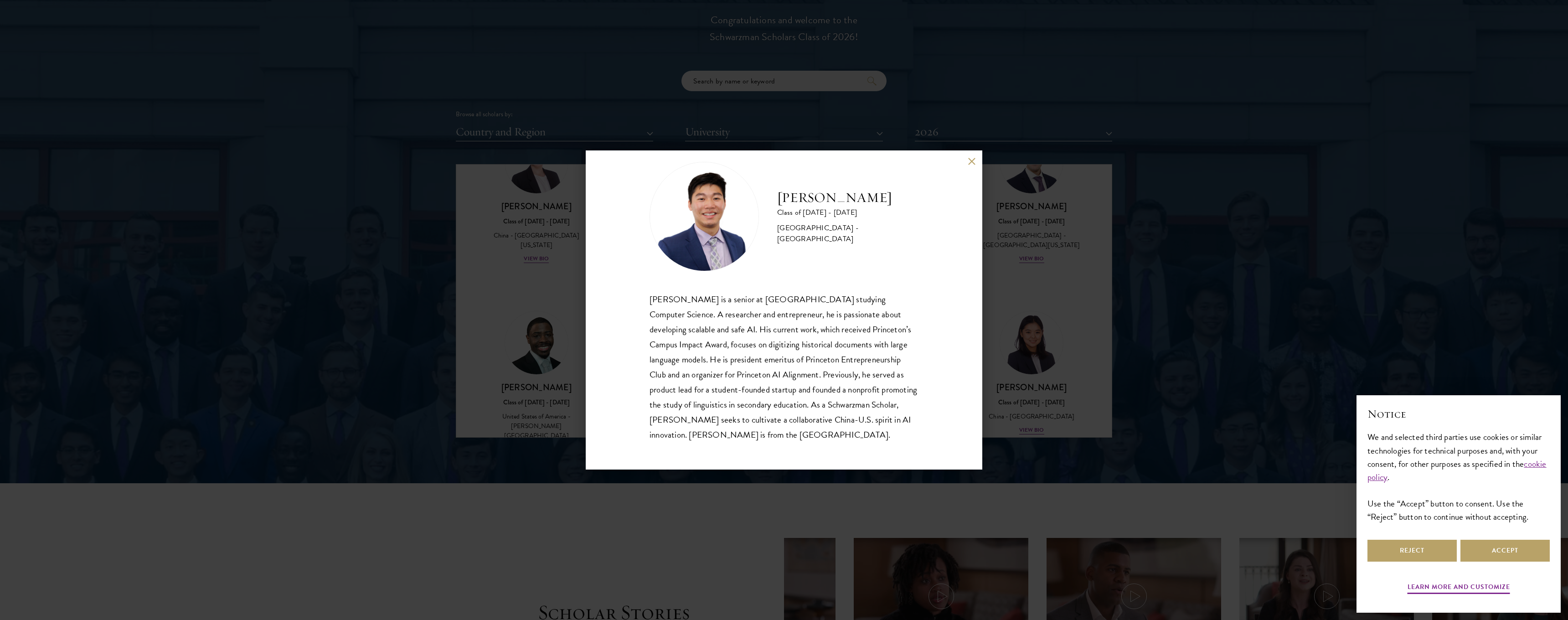
scroll to position [1049, 0]
click at [968, 161] on button at bounding box center [971, 161] width 8 height 8
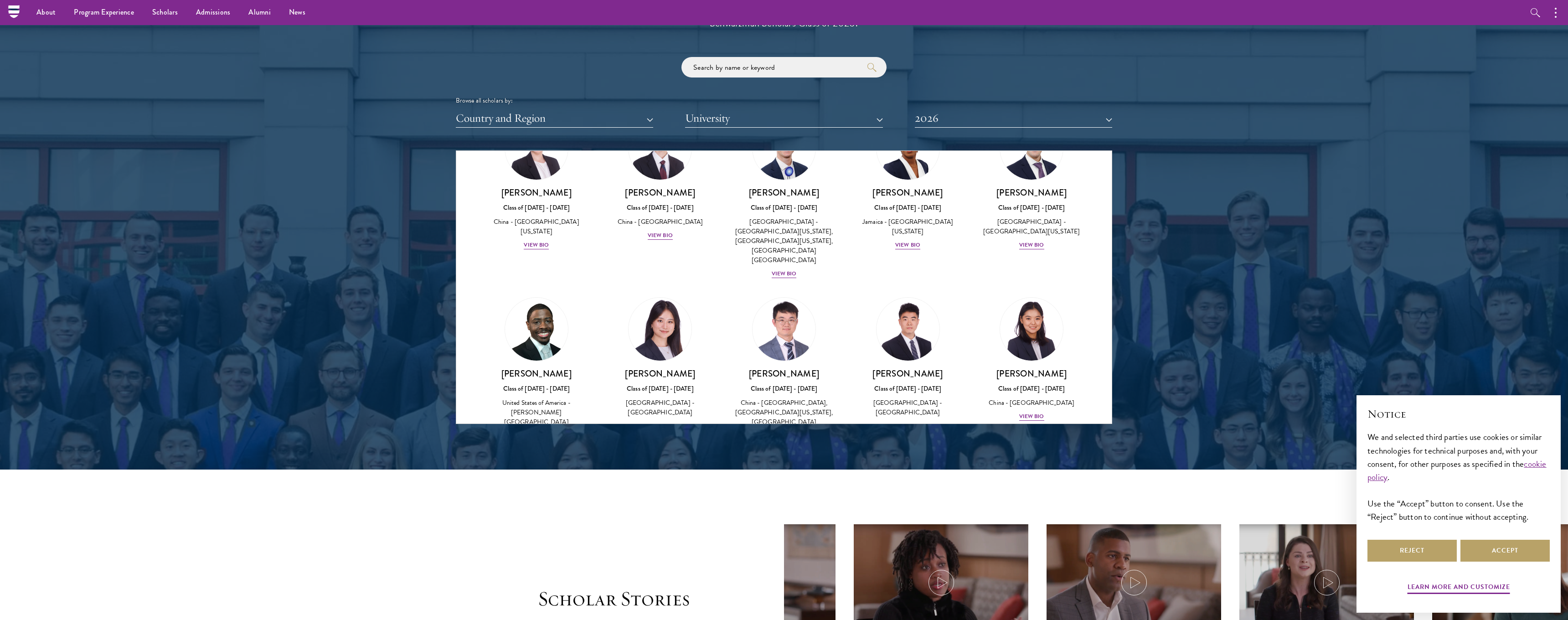
scroll to position [921, 0]
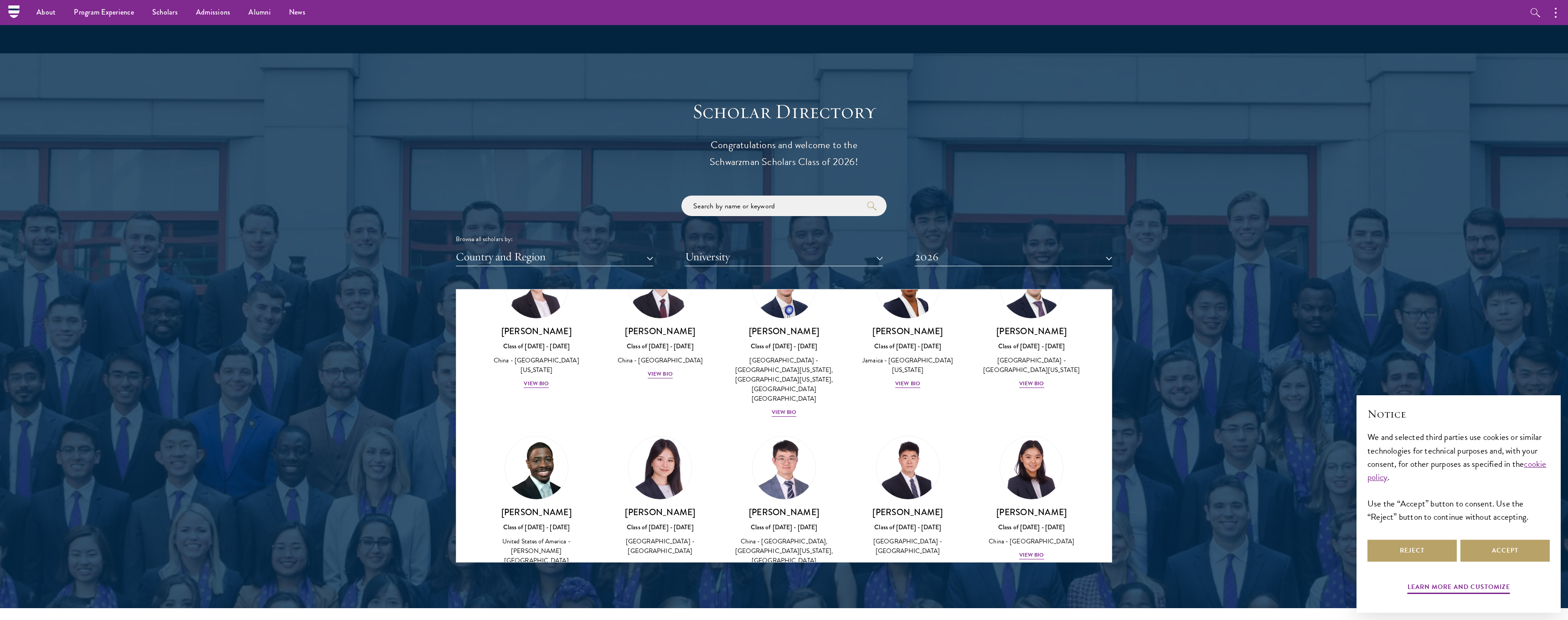
click at [957, 253] on button "2026" at bounding box center [1013, 257] width 197 height 19
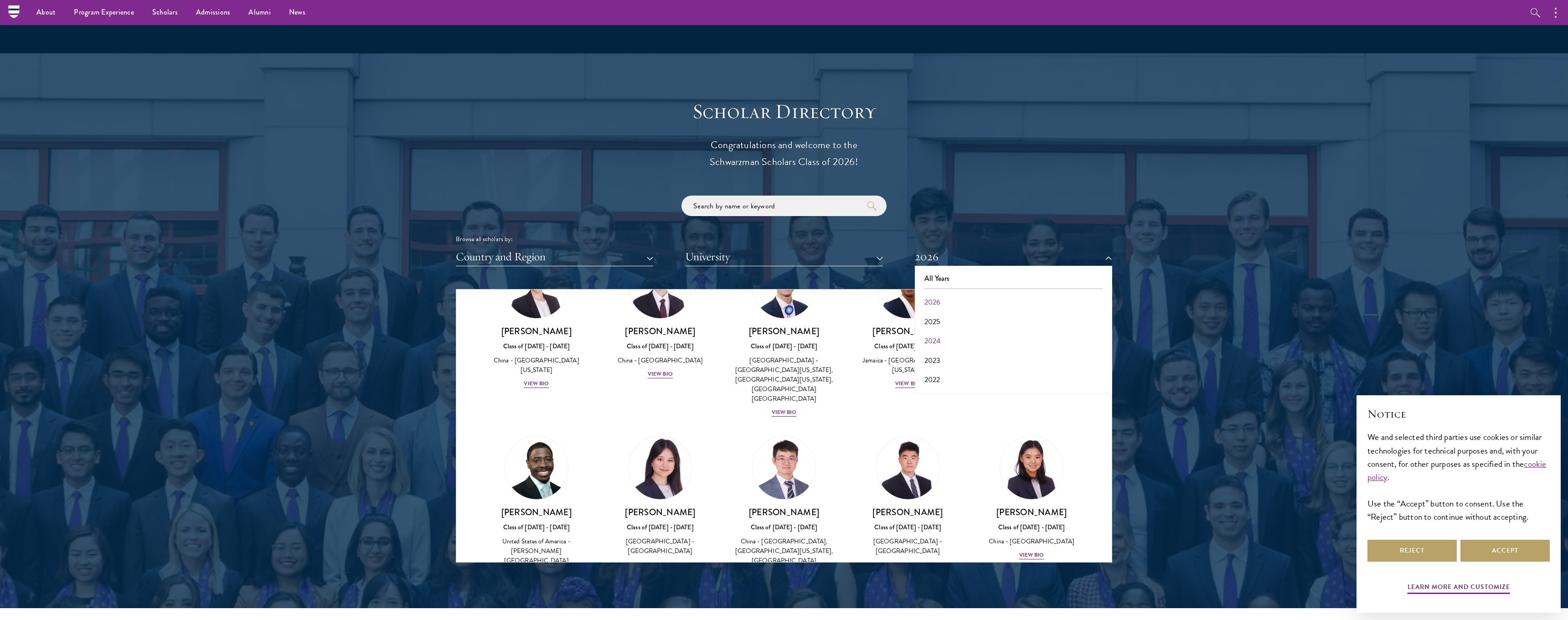
click at [931, 335] on button "2024" at bounding box center [1013, 340] width 192 height 19
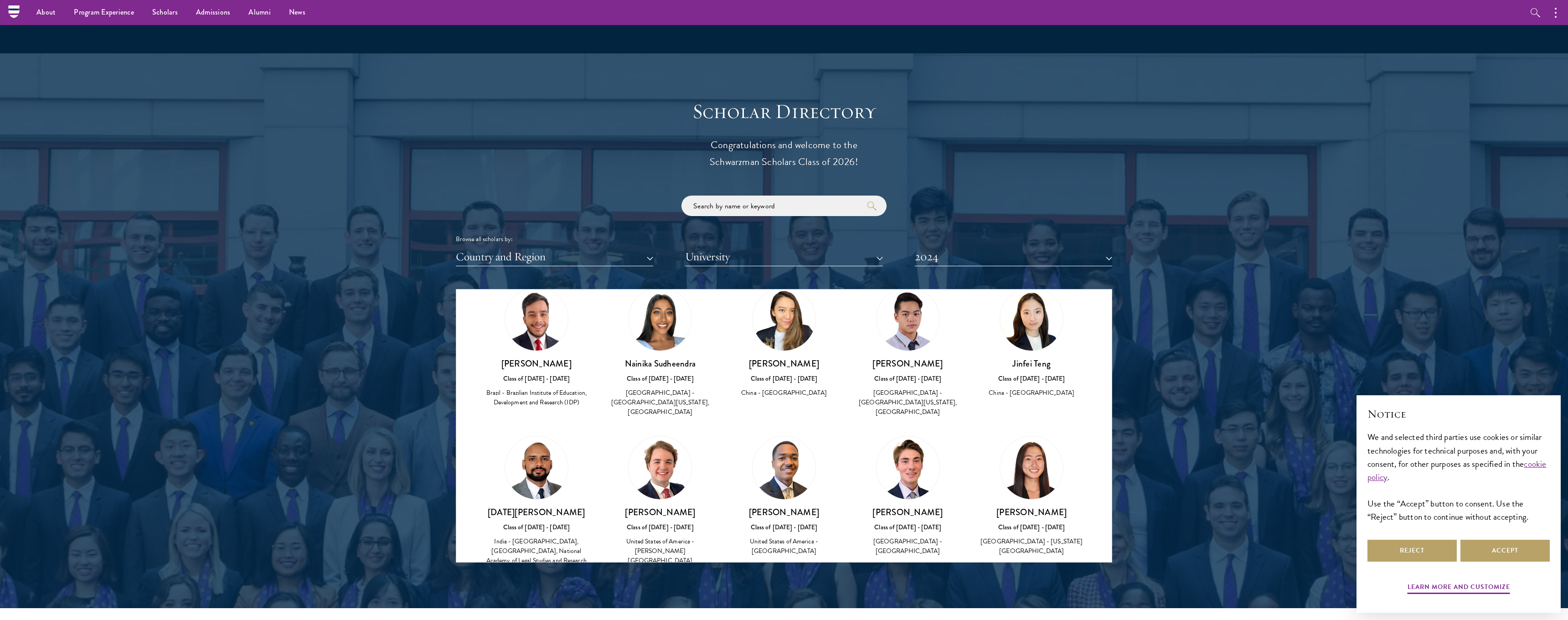
scroll to position [3524, 0]
click at [671, 587] on img at bounding box center [660, 618] width 63 height 63
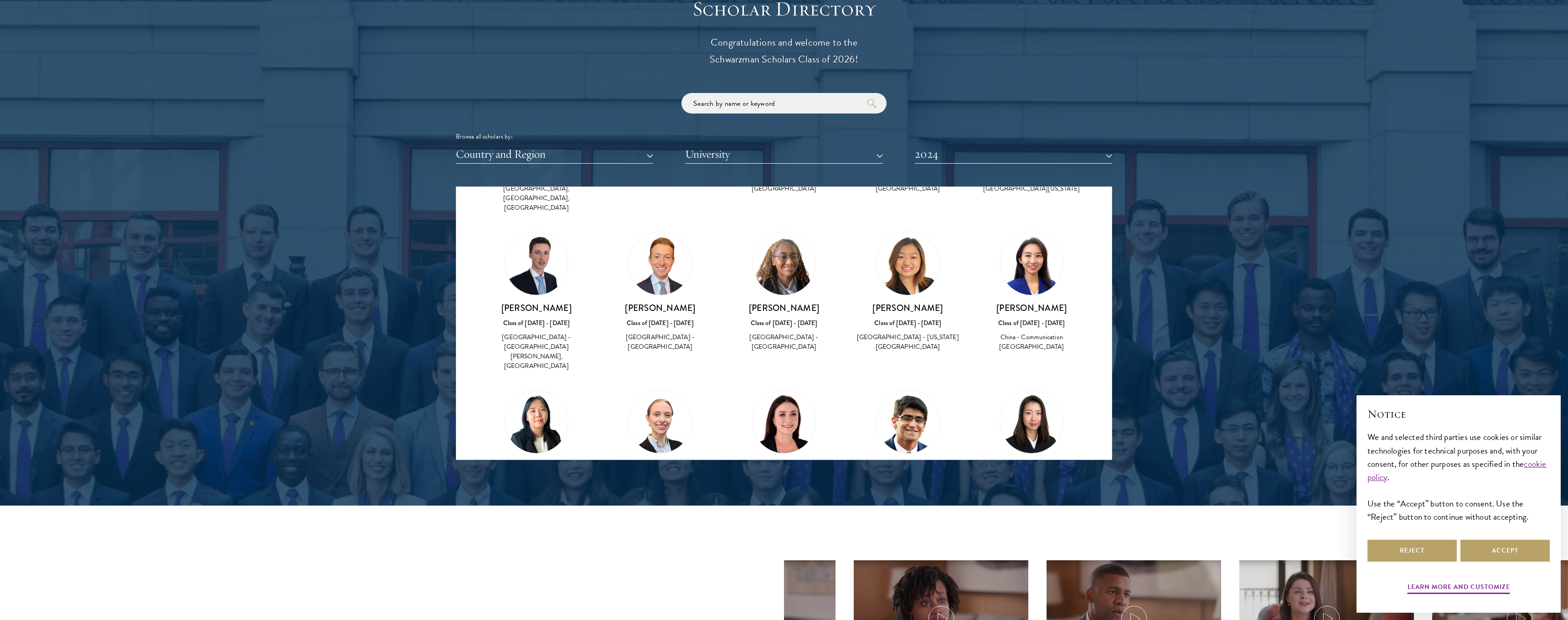
scroll to position [1364, 0]
click at [1045, 392] on img at bounding box center [1031, 423] width 63 height 63
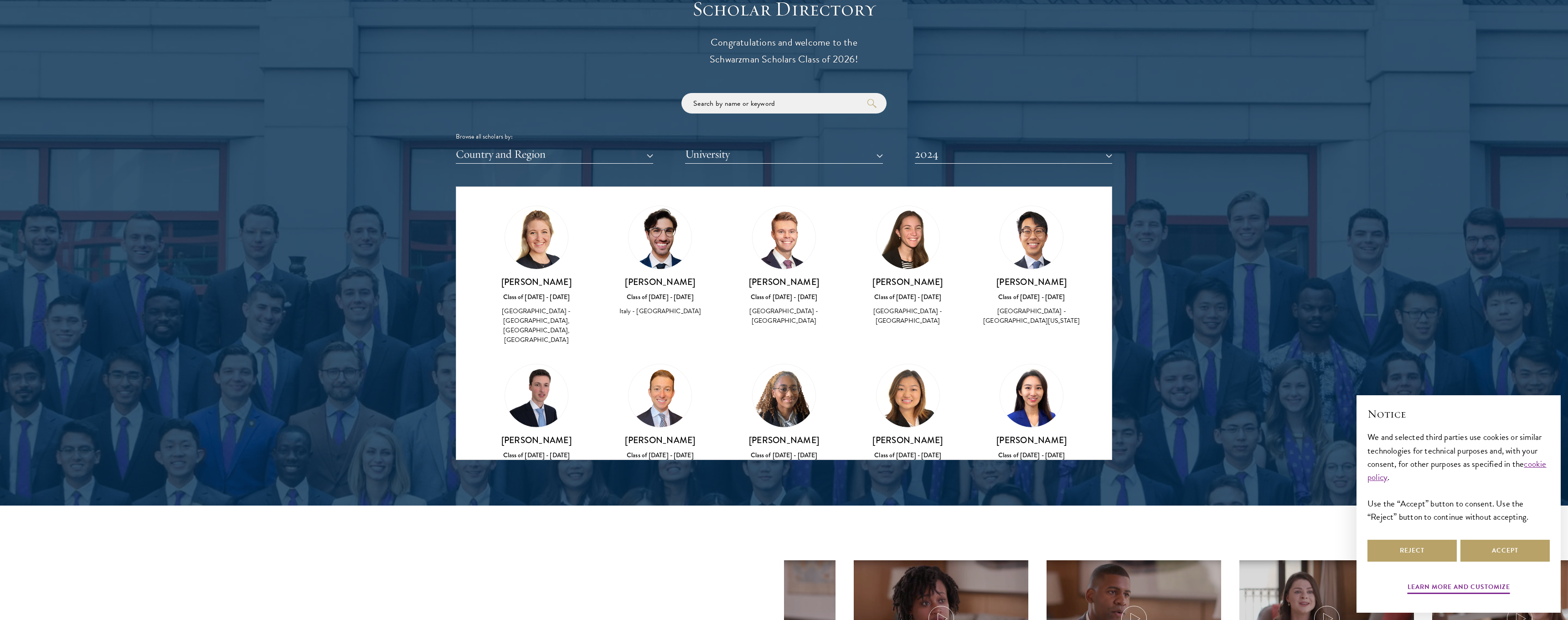
scroll to position [1231, 0]
click at [1034, 435] on h3 "Aiping Huang" at bounding box center [1032, 441] width 106 height 12
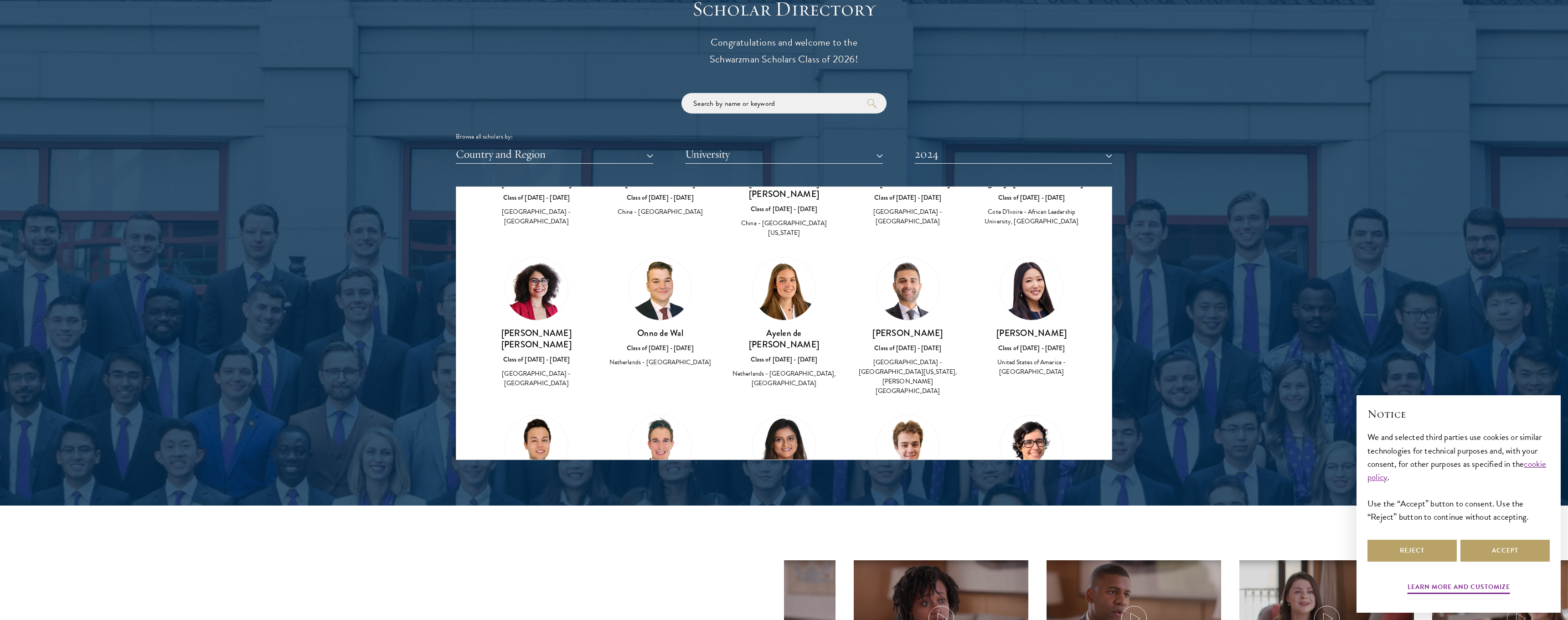
scroll to position [734, 0]
click at [1034, 258] on img at bounding box center [1031, 289] width 63 height 63
click at [1048, 328] on div "Rachel Ding Class of 2023 - 2024 United States of America - Emory University" at bounding box center [1032, 353] width 106 height 50
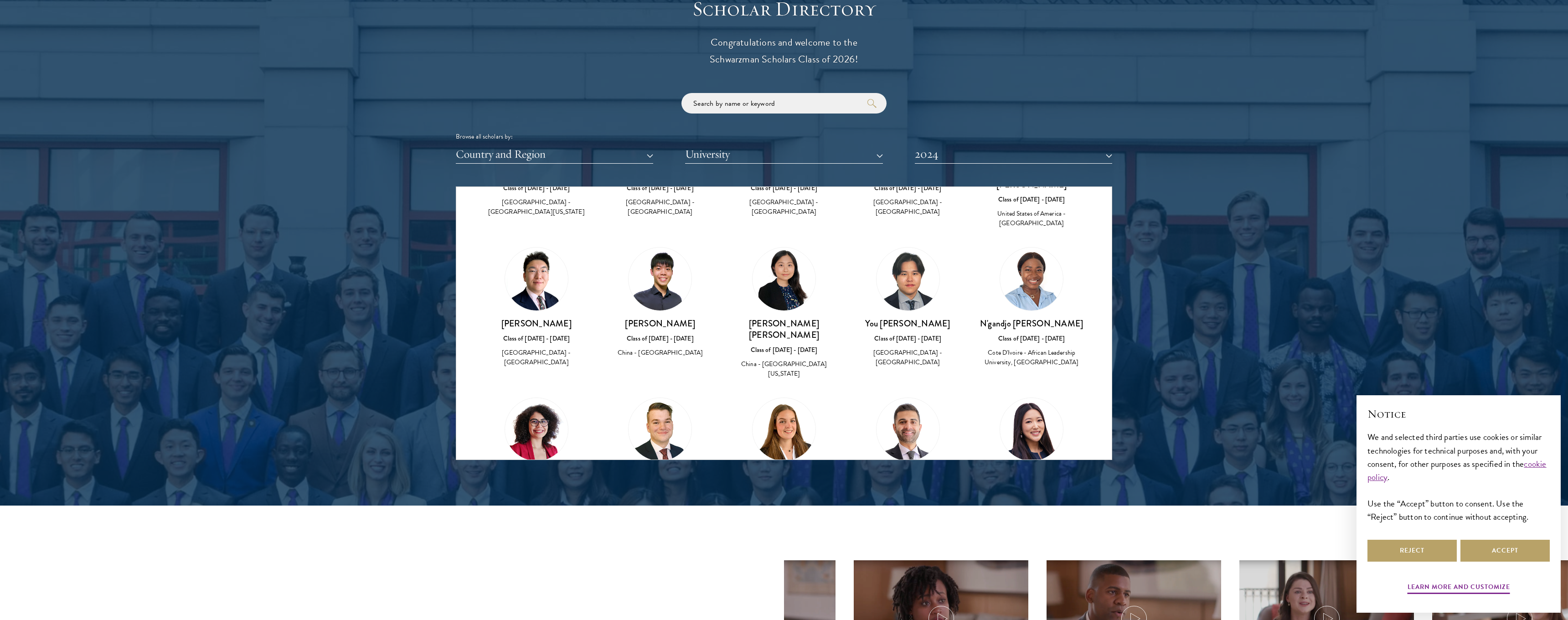
scroll to position [594, 0]
click at [658, 248] on img at bounding box center [660, 279] width 63 height 63
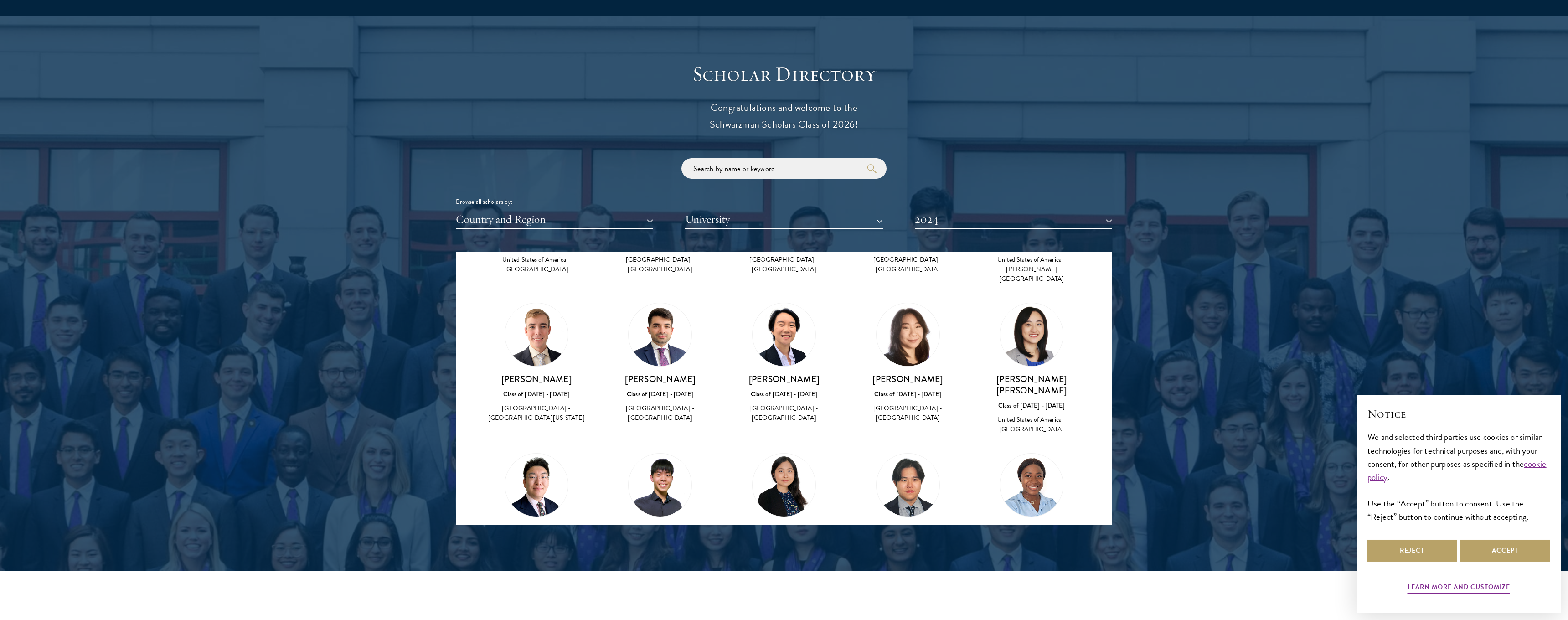
scroll to position [457, 0]
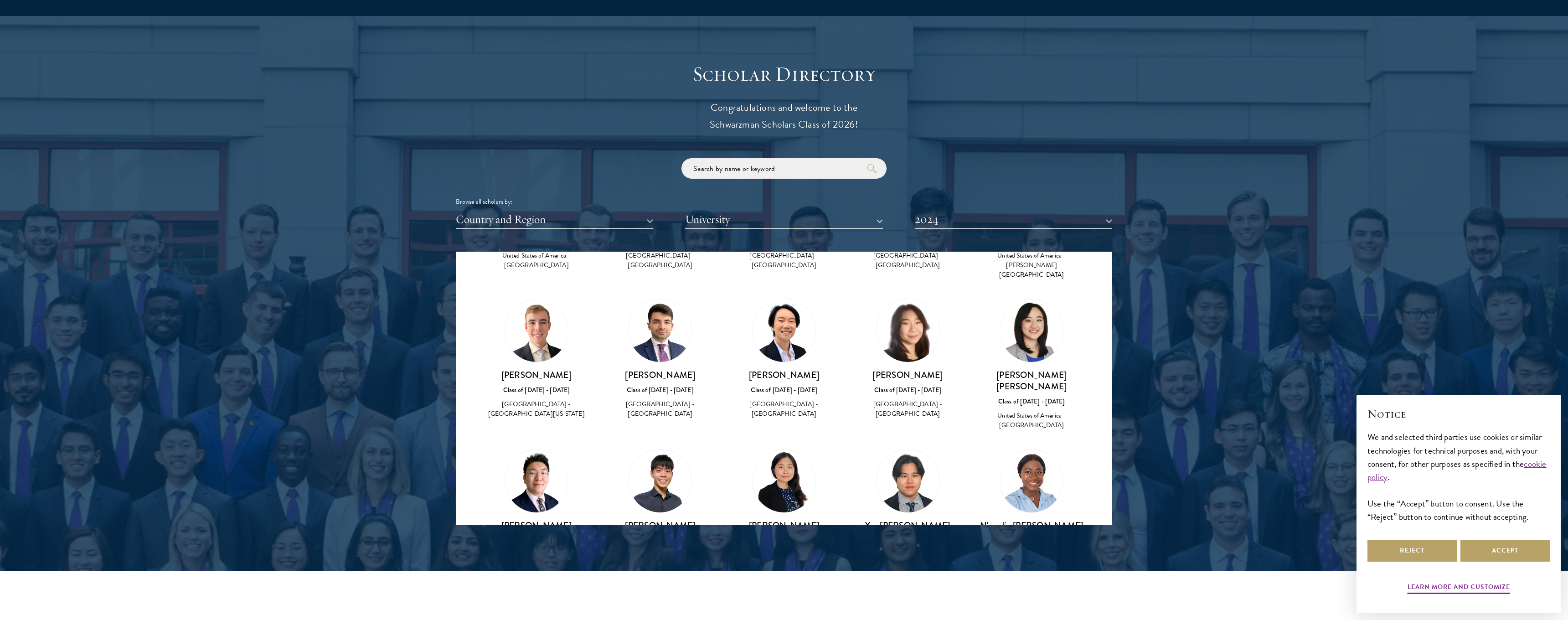
click at [649, 520] on h3 "Hou Sang Cheng" at bounding box center [660, 526] width 106 height 12
click at [654, 449] on img at bounding box center [660, 481] width 63 height 63
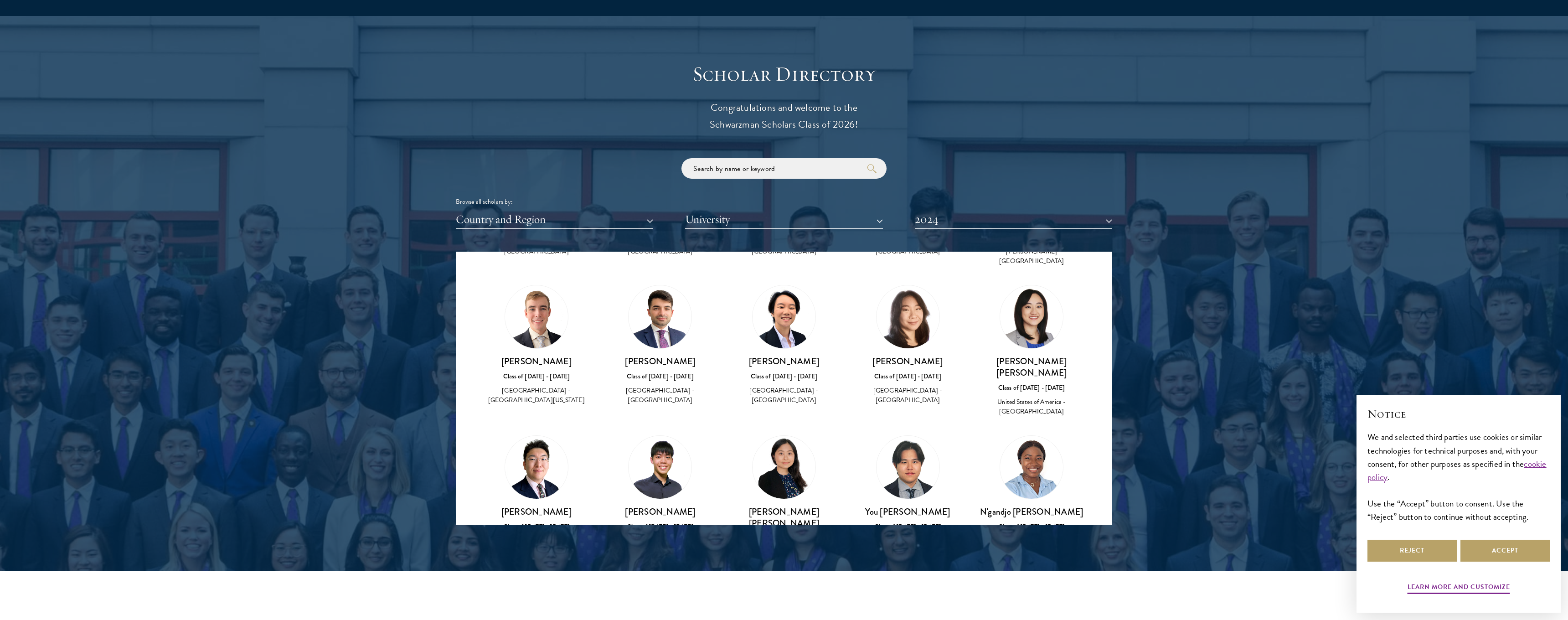
scroll to position [478, 0]
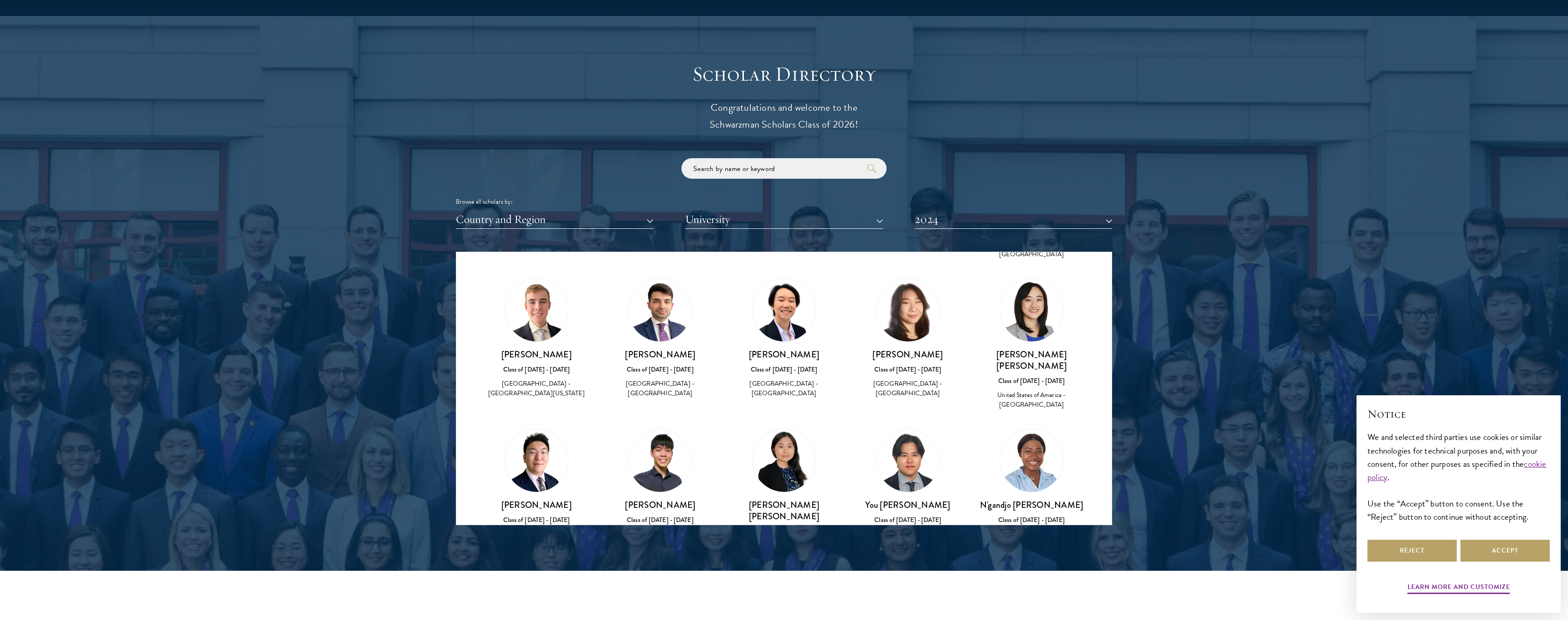
click at [656, 499] on h3 "Hou Sang Cheng" at bounding box center [660, 505] width 106 height 12
click at [652, 499] on div "Hou Sang Cheng Class of 2023 - 2024 China - Tsinghua University" at bounding box center [660, 520] width 106 height 41
click at [646, 529] on div "China - Tsinghua University" at bounding box center [660, 534] width 106 height 10
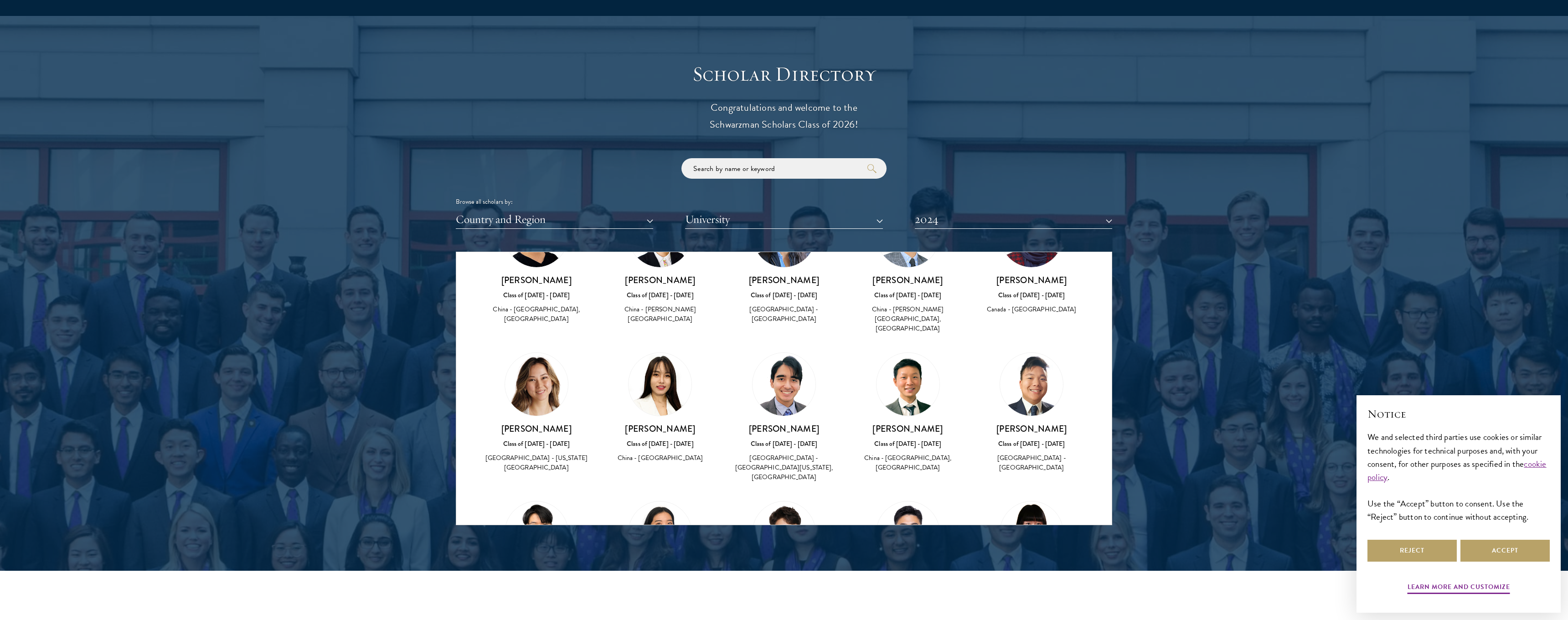
scroll to position [3869, 0]
